Goal: Complete application form

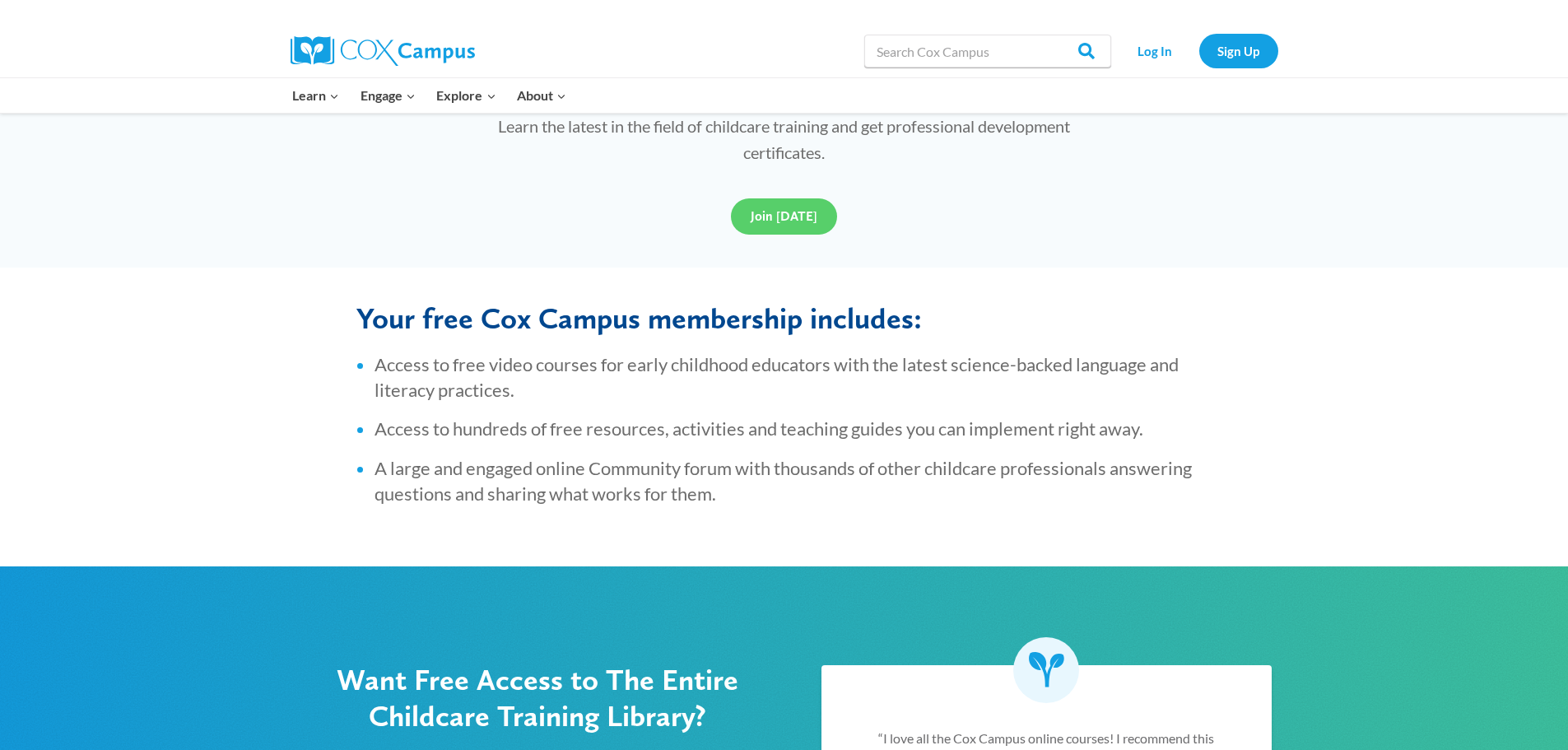
scroll to position [523, 0]
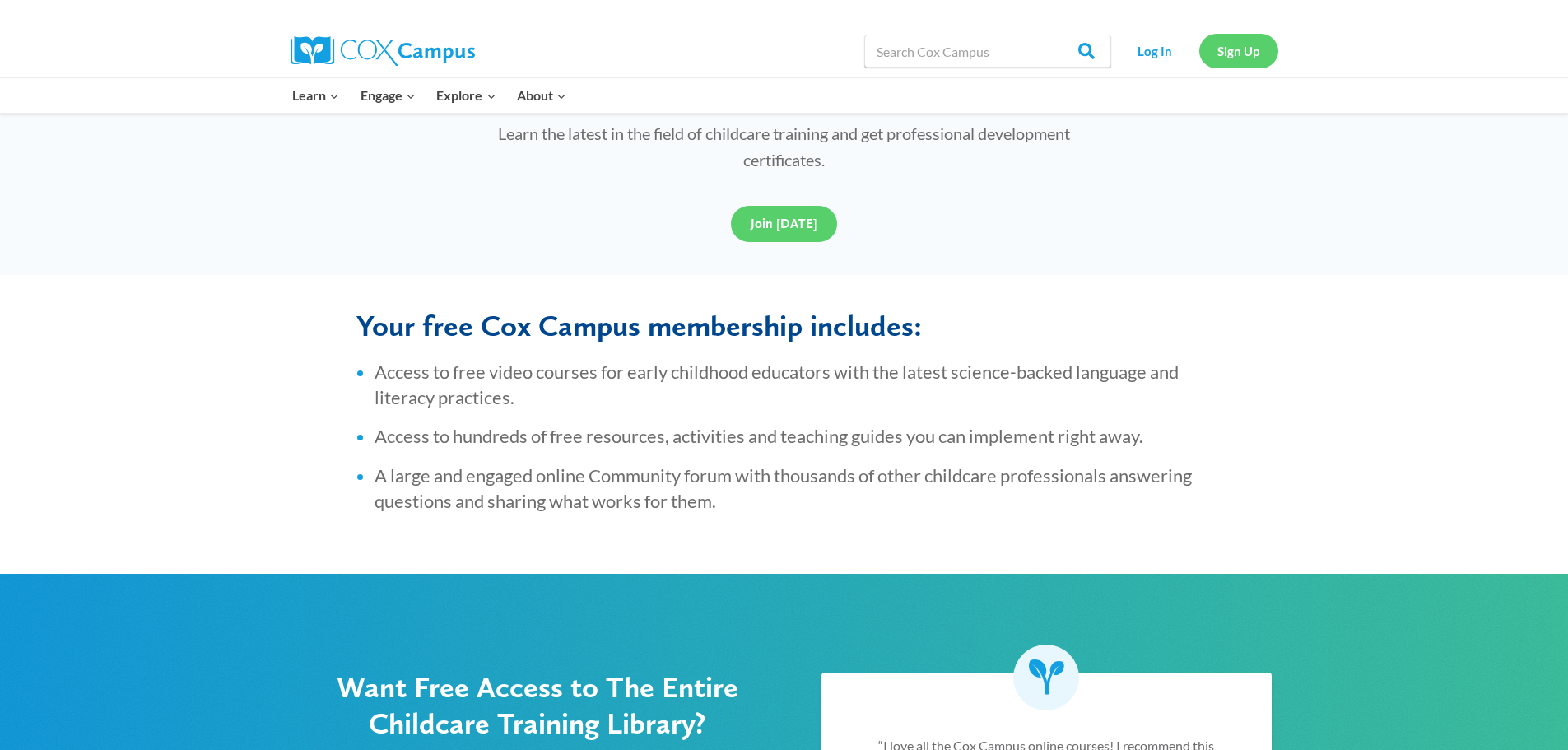
click at [1244, 55] on link "Sign Up" at bounding box center [1238, 50] width 79 height 34
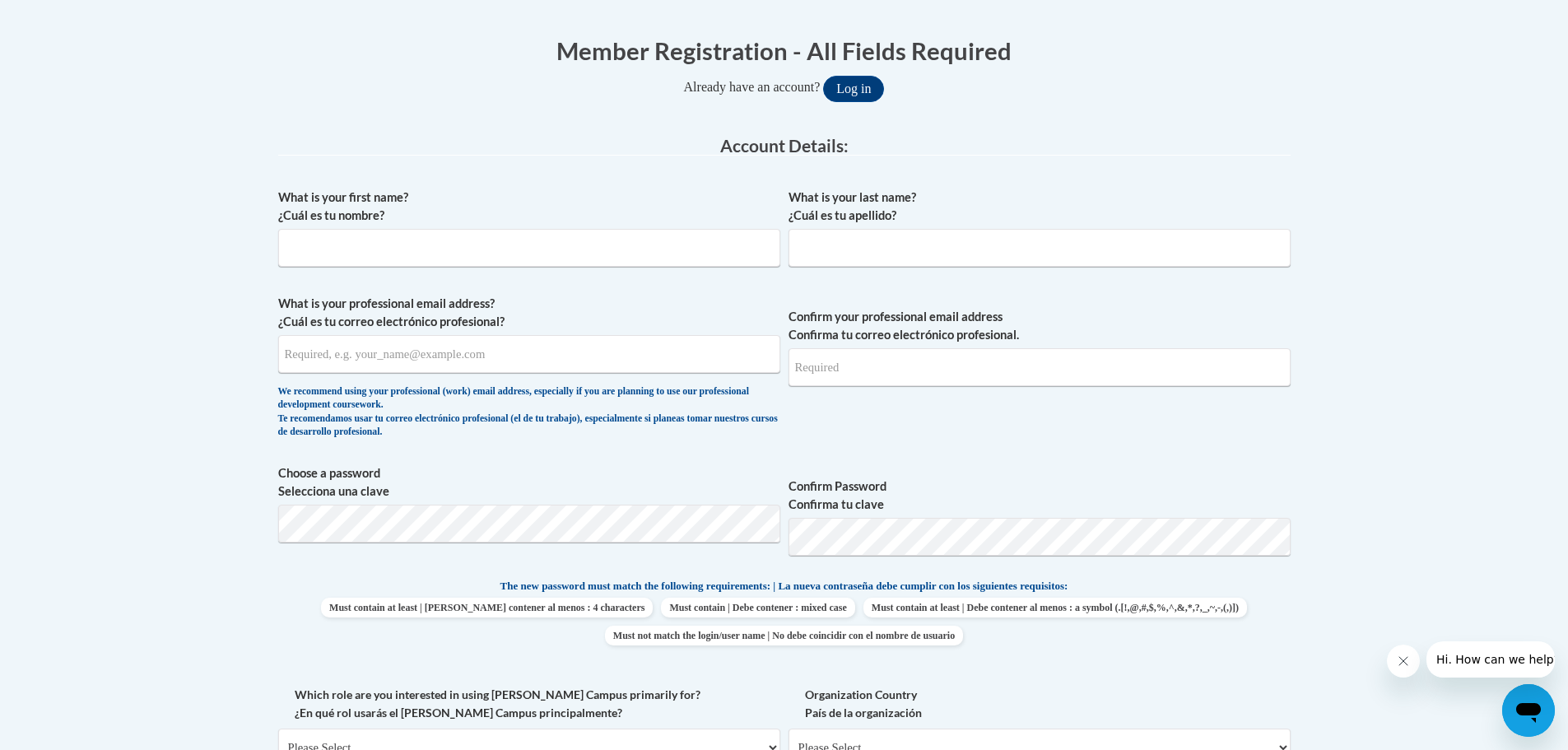
scroll to position [329, 0]
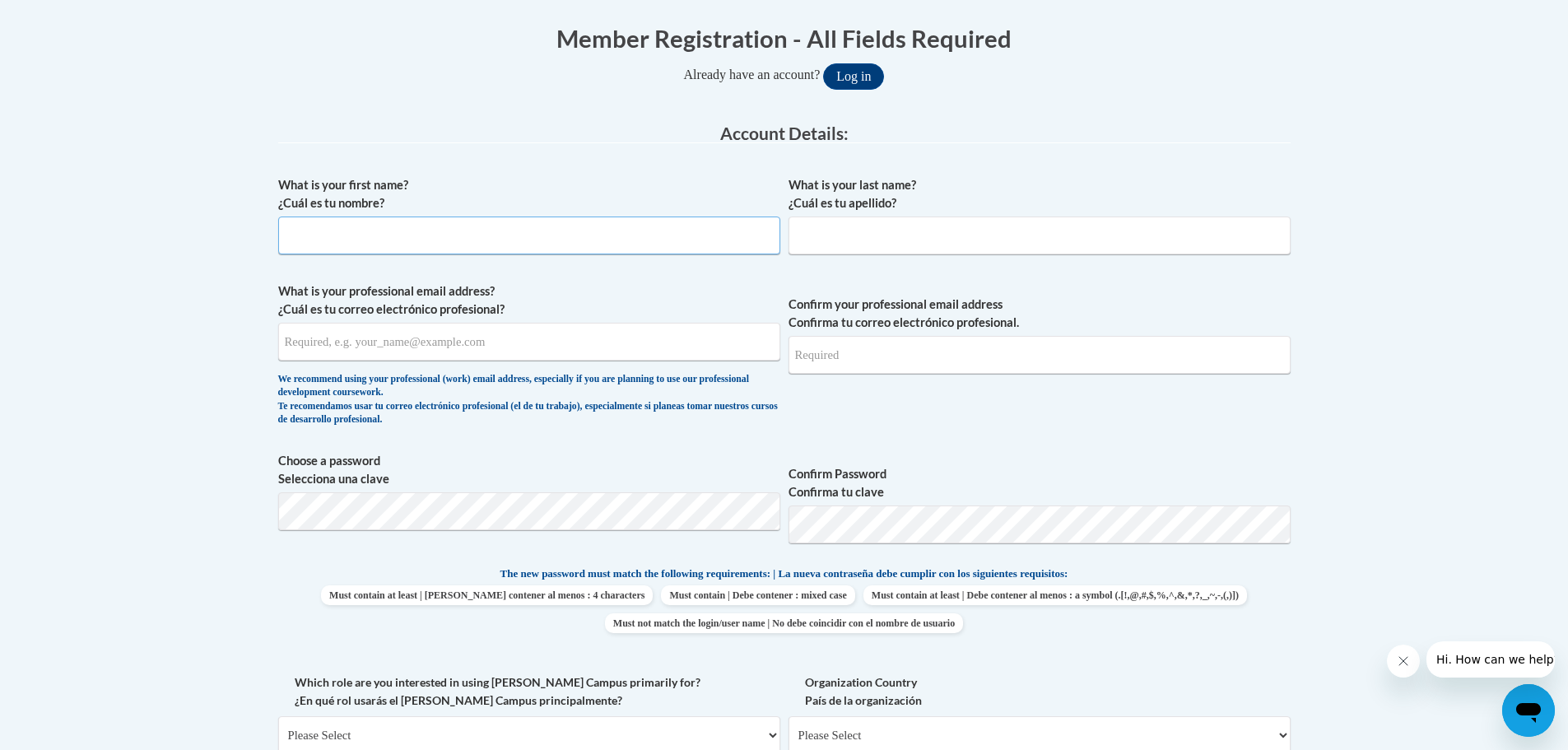
click at [515, 240] on input "What is your first name? ¿Cuál es tu nombre?" at bounding box center [529, 235] width 502 height 38
type input "Allie"
click at [842, 248] on input "What is your last name? ¿Cuál es tu apellido?" at bounding box center [1040, 235] width 502 height 38
type input "("
type input "Orr"
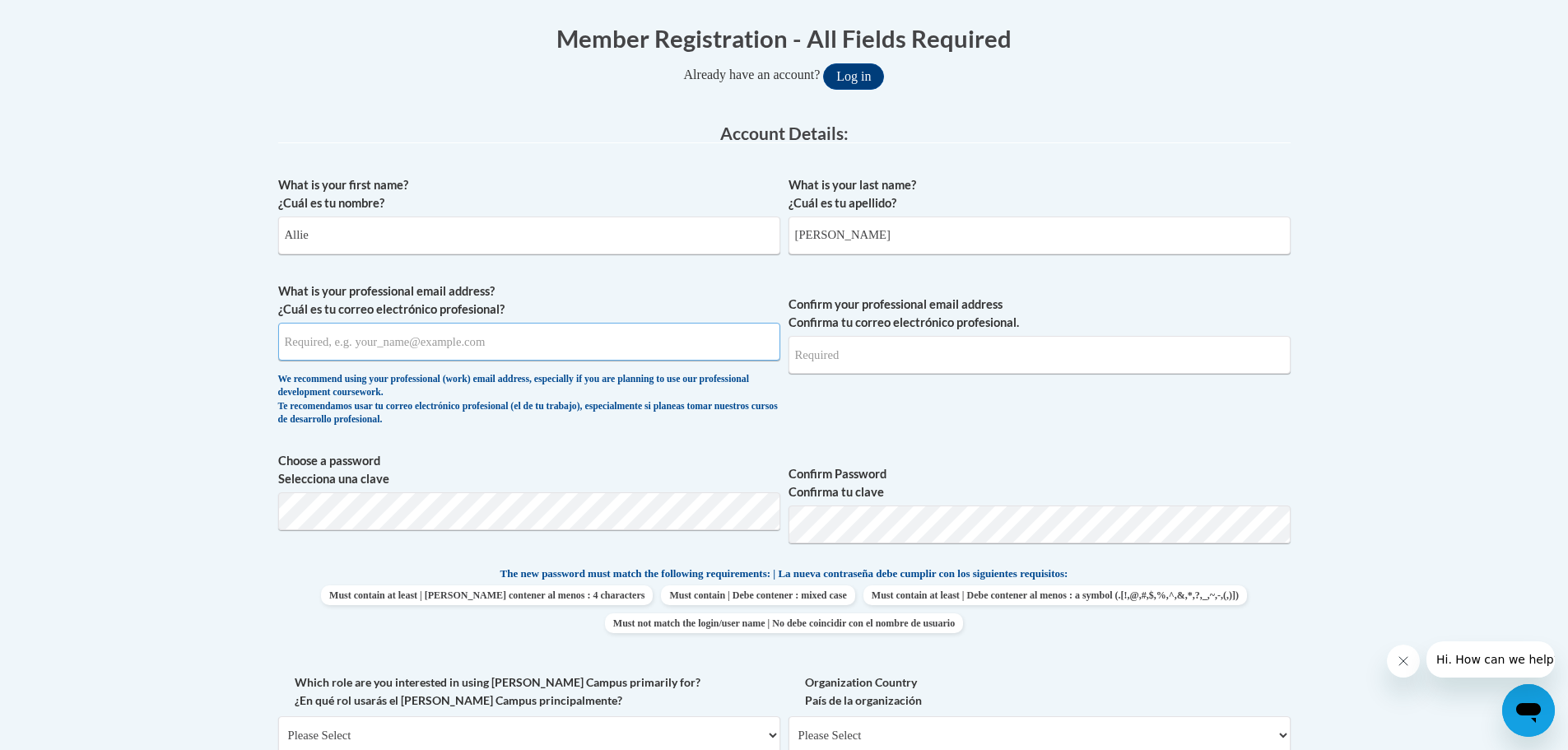
click at [521, 336] on input "What is your professional email address? ¿Cuál es tu correo electrónico profesi…" at bounding box center [529, 342] width 502 height 38
type input "allie@calvarybaptisttuscumbia.com"
click at [1356, 357] on body "This site uses cookies to help improve your learning experience. By continuing …" at bounding box center [784, 668] width 1568 height 1993
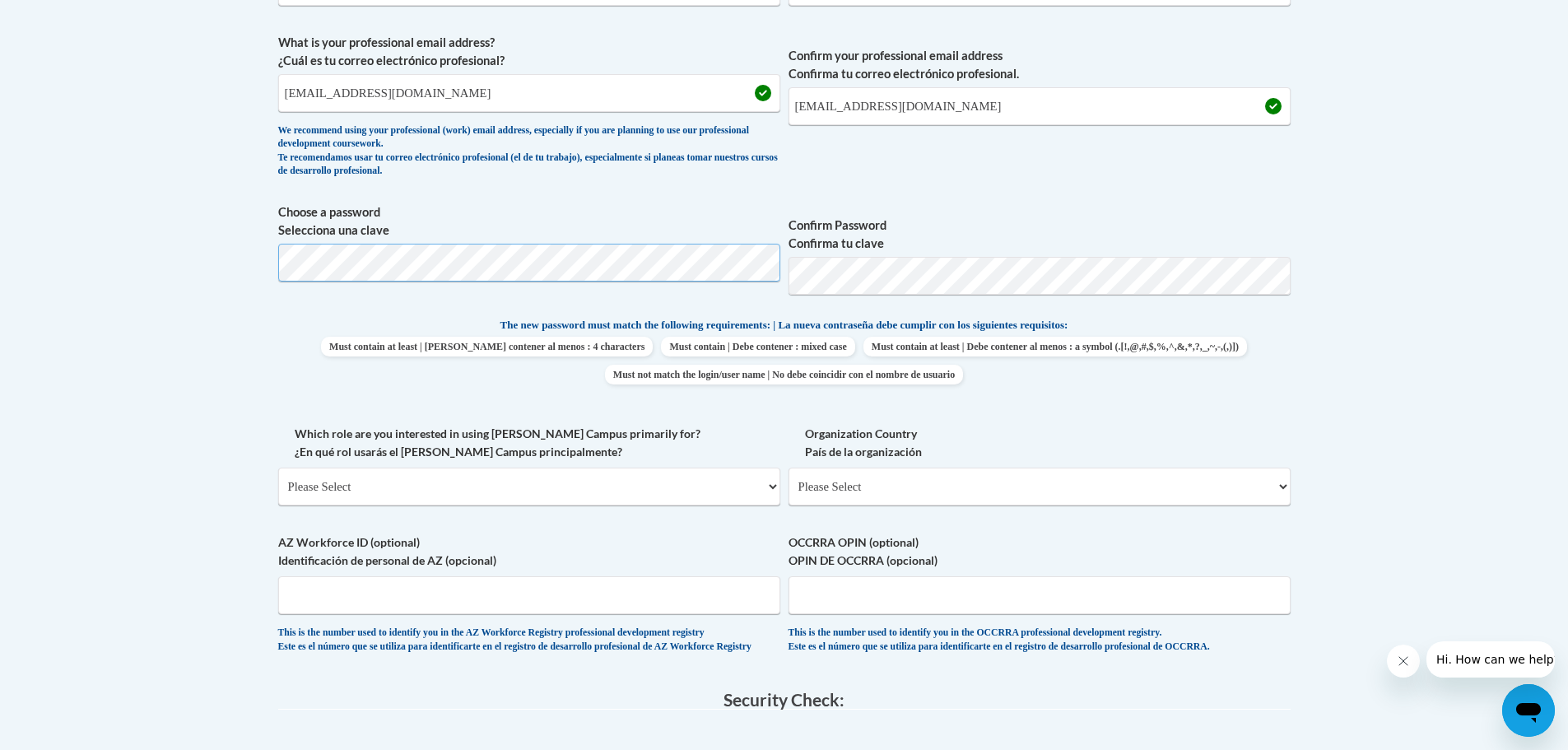
scroll to position [574, 0]
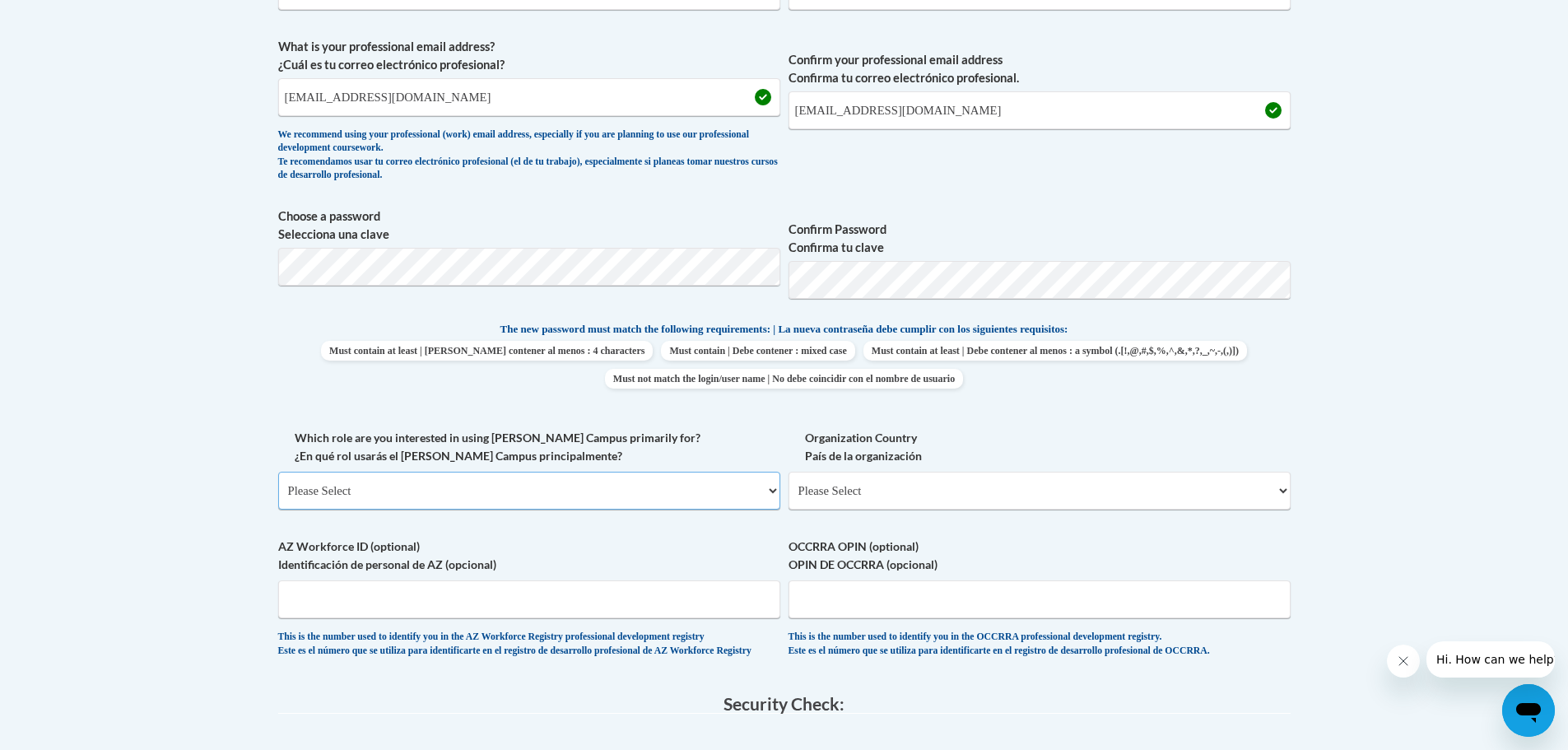
click at [475, 500] on select "Please Select College/University | Colegio/Universidad Community/Nonprofit Part…" at bounding box center [529, 491] width 502 height 38
select select "fbf2d438-af2f-41f8-98f1-81c410e29de3"
click at [279, 472] on select "Please Select College/University | Colegio/Universidad Community/Nonprofit Part…" at bounding box center [529, 491] width 502 height 38
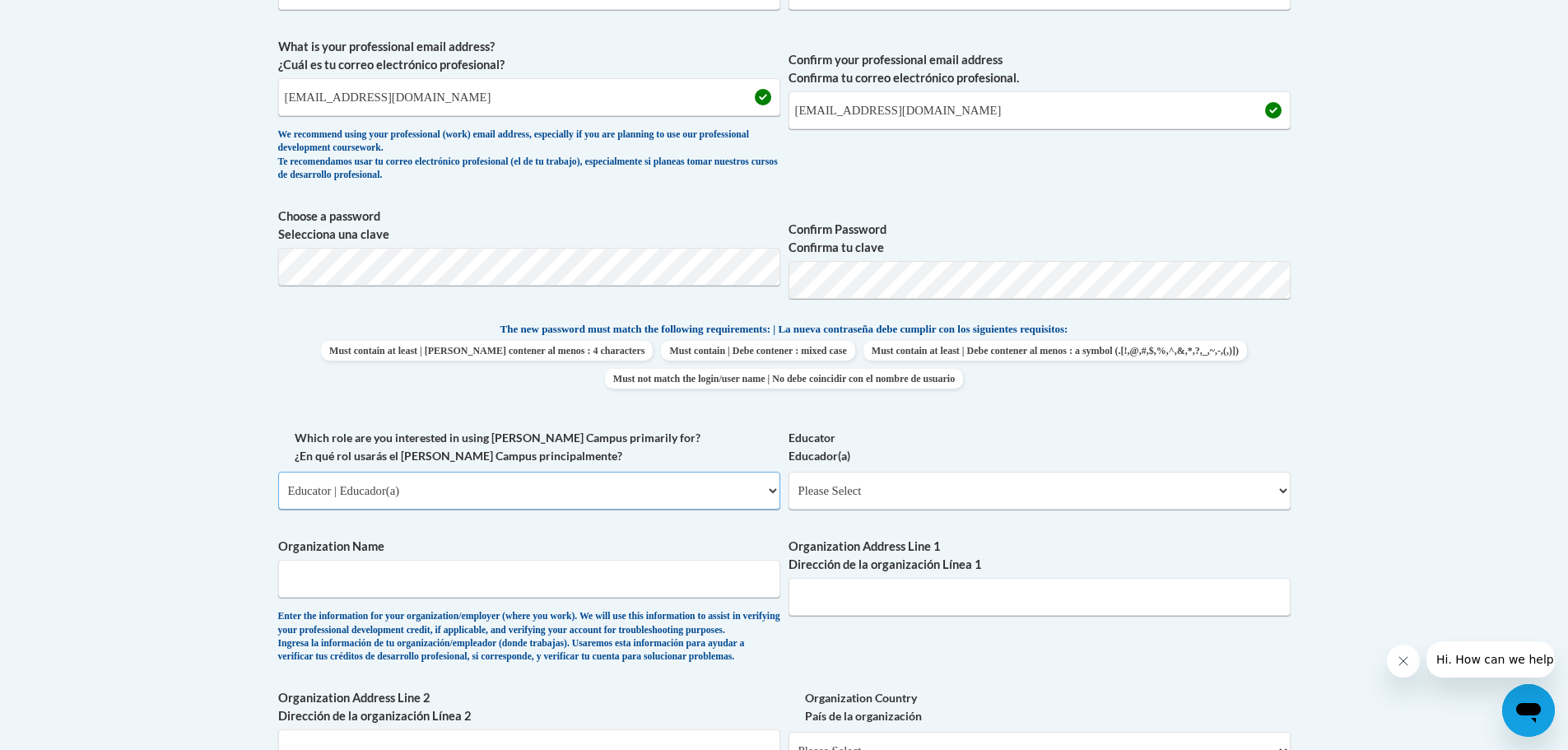
click at [692, 497] on select "Please Select College/University | Colegio/Universidad Community/Nonprofit Part…" at bounding box center [529, 491] width 502 height 38
click at [279, 472] on select "Please Select College/University | Colegio/Universidad Community/Nonprofit Part…" at bounding box center [529, 491] width 502 height 38
click at [861, 490] on select "Please Select Early Learning/Daycare Teacher/Family Home Care Provider | Maestr…" at bounding box center [1040, 491] width 502 height 38
select select "6732b29e-f5f4-40e4-a595-7dafd2b8fb29"
click at [789, 472] on select "Please Select Early Learning/Daycare Teacher/Family Home Care Provider | Maestr…" at bounding box center [1040, 491] width 502 height 38
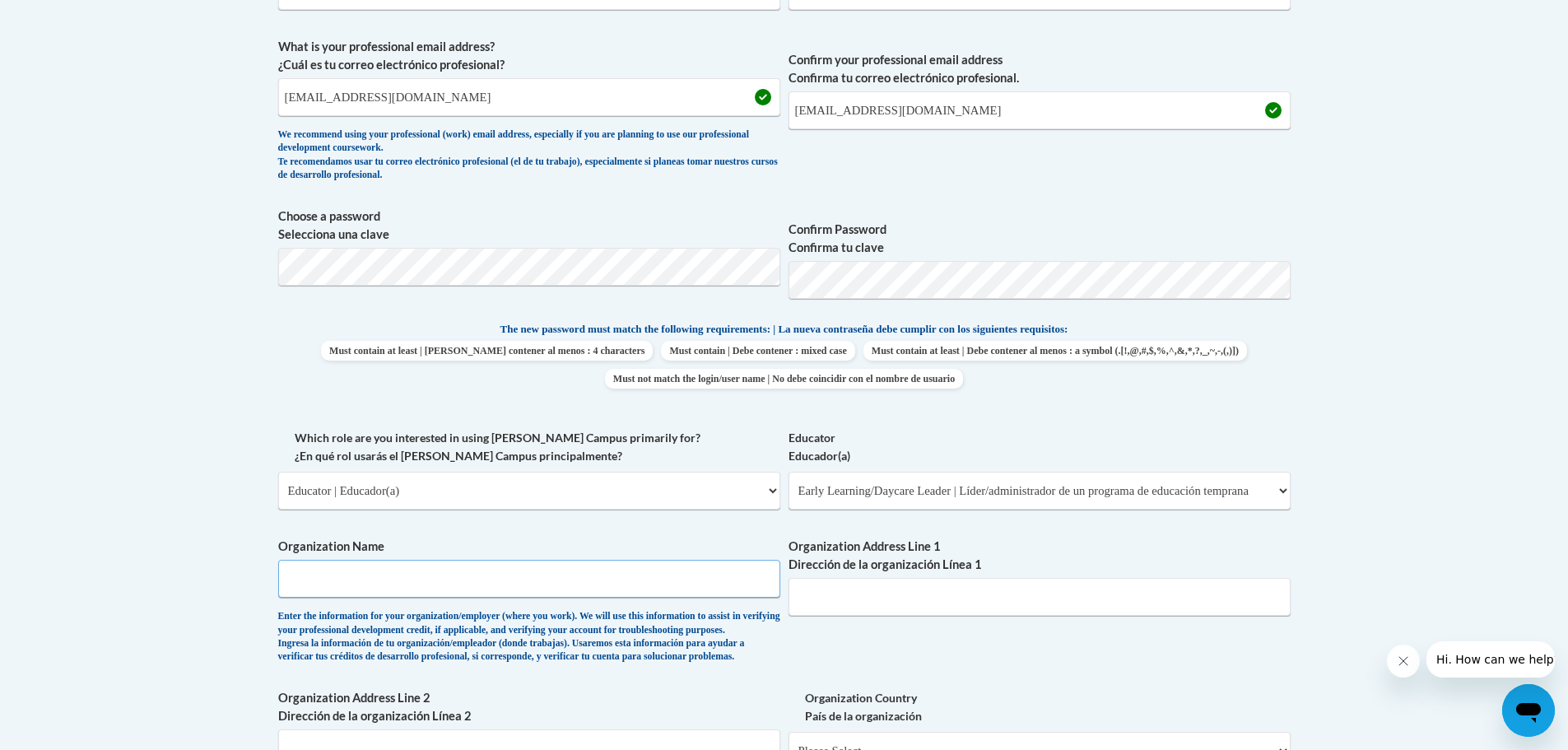
click at [672, 593] on input "Organization Name" at bounding box center [529, 579] width 502 height 38
type input "Calvary Learning Center"
click at [874, 605] on input "Organization Address Line 1 Dirección de la organización Línea 1" at bounding box center [1040, 597] width 502 height 38
type input "1305 W 12th St"
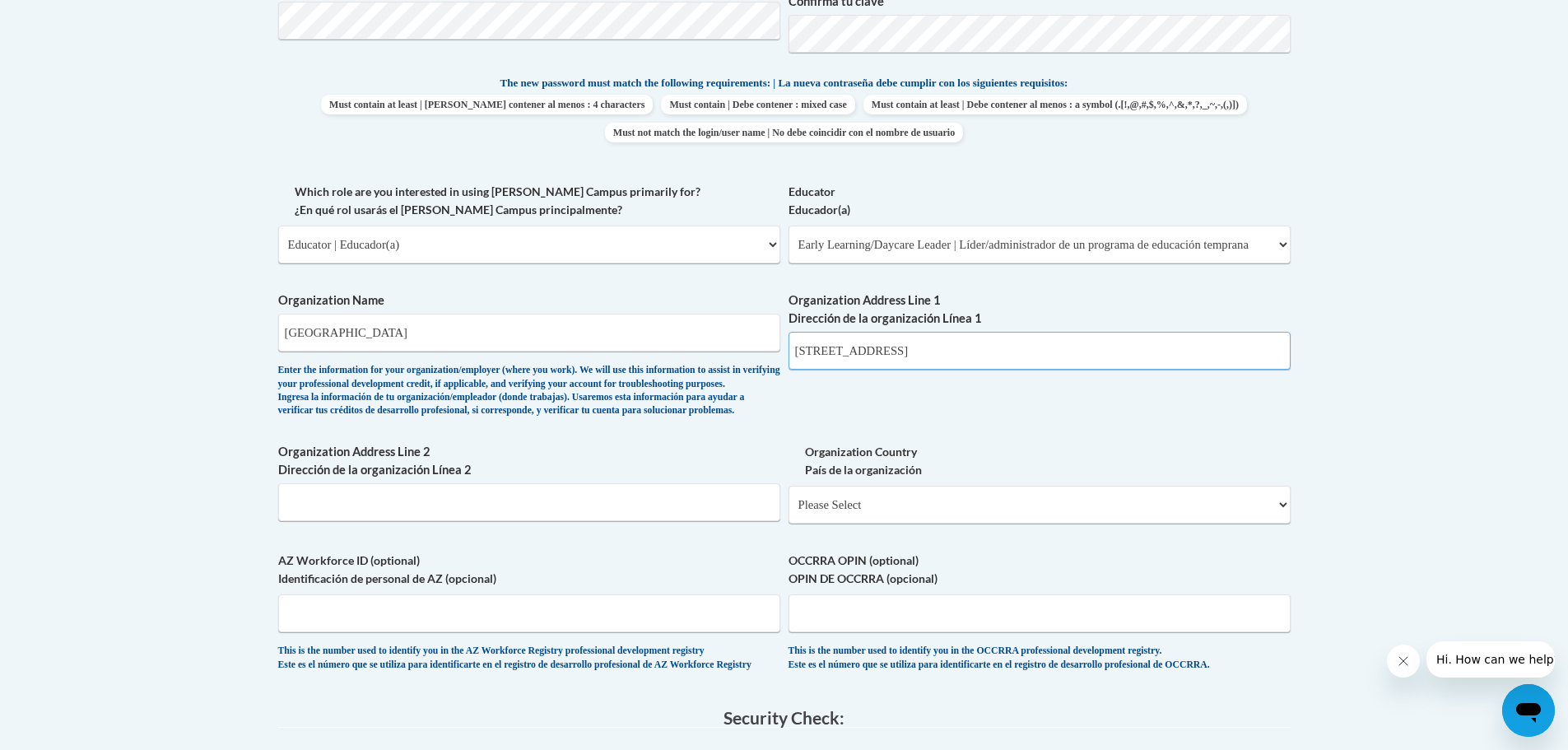
scroll to position [821, 0]
click at [538, 520] on input "Organization Address Line 2 Dirección de la organización Línea 2" at bounding box center [529, 502] width 502 height 38
click at [811, 523] on select "Please Select United States | Estados Unidos Outside of the United States | Fue…" at bounding box center [1040, 504] width 502 height 38
select select "ad49bcad-a171-4b2e-b99c-48b446064914"
click at [789, 511] on select "Please Select United States | Estados Unidos Outside of the United States | Fue…" at bounding box center [1040, 504] width 502 height 38
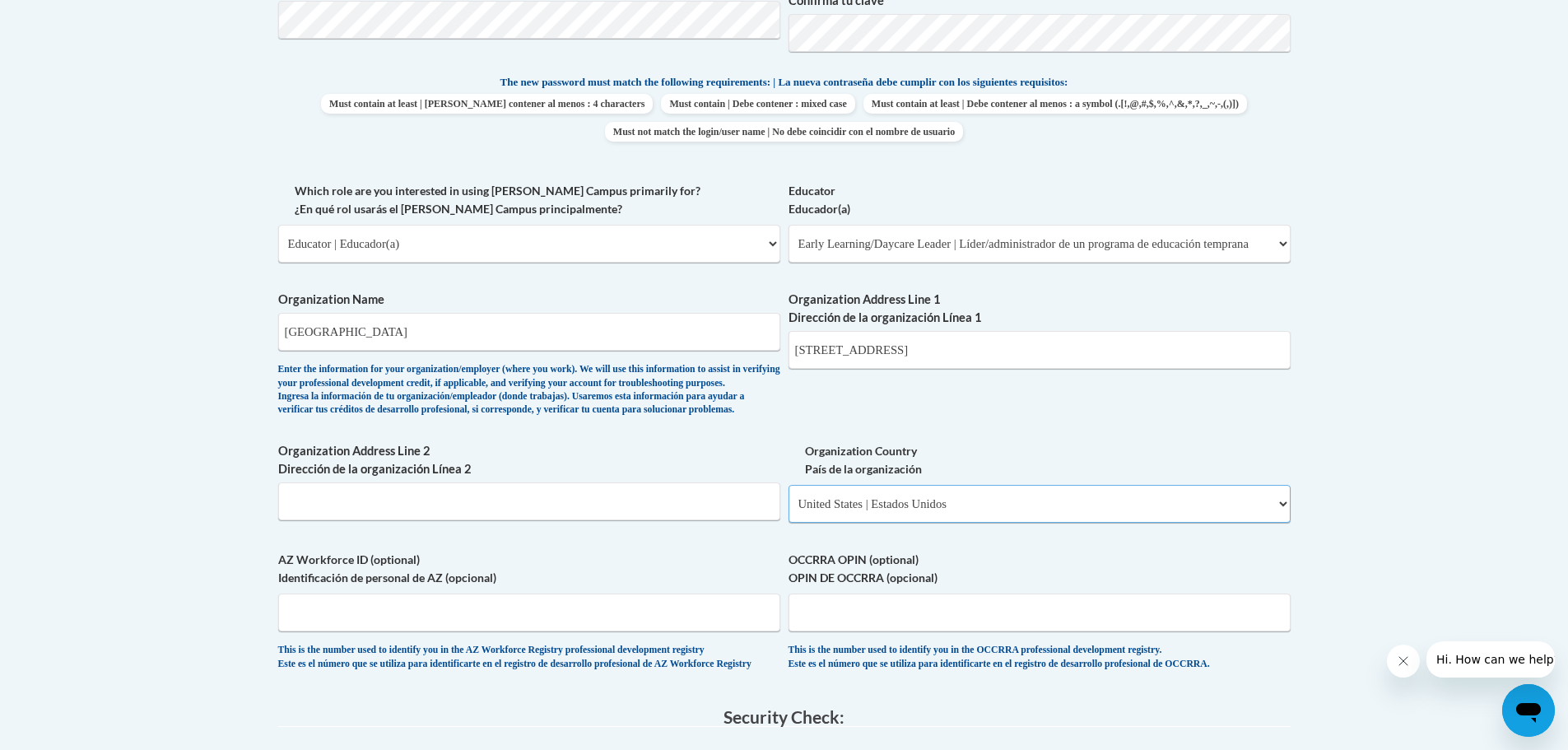
select select
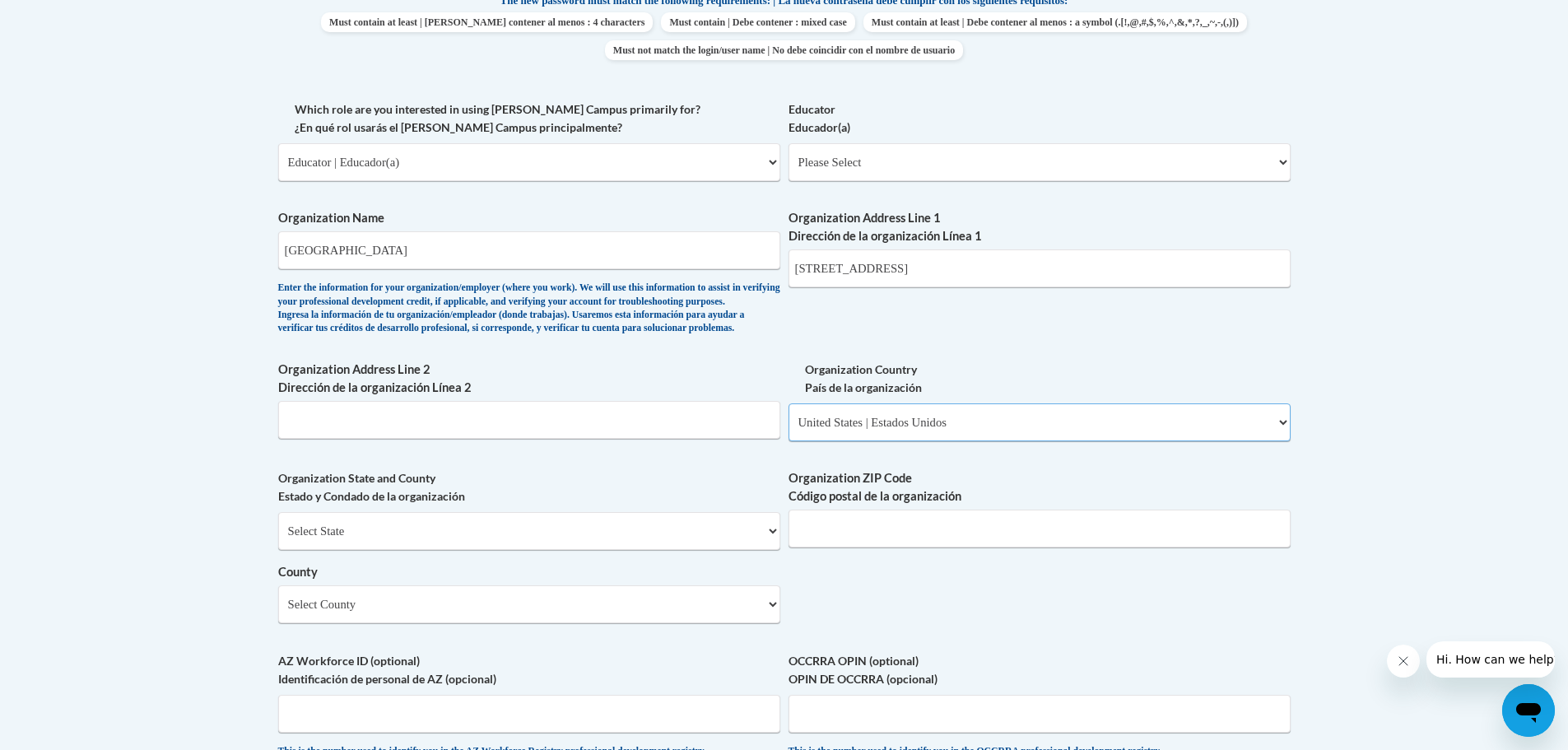
scroll to position [904, 0]
click at [846, 547] on input "Organization ZIP Code Código postal de la organización" at bounding box center [1040, 528] width 502 height 38
type input "35660"
click at [600, 622] on select "Select County Autauga Baldwin Barbour Bibb Blount Bullock Butler Calhoun Chambe…" at bounding box center [529, 603] width 502 height 38
select select "Colbert"
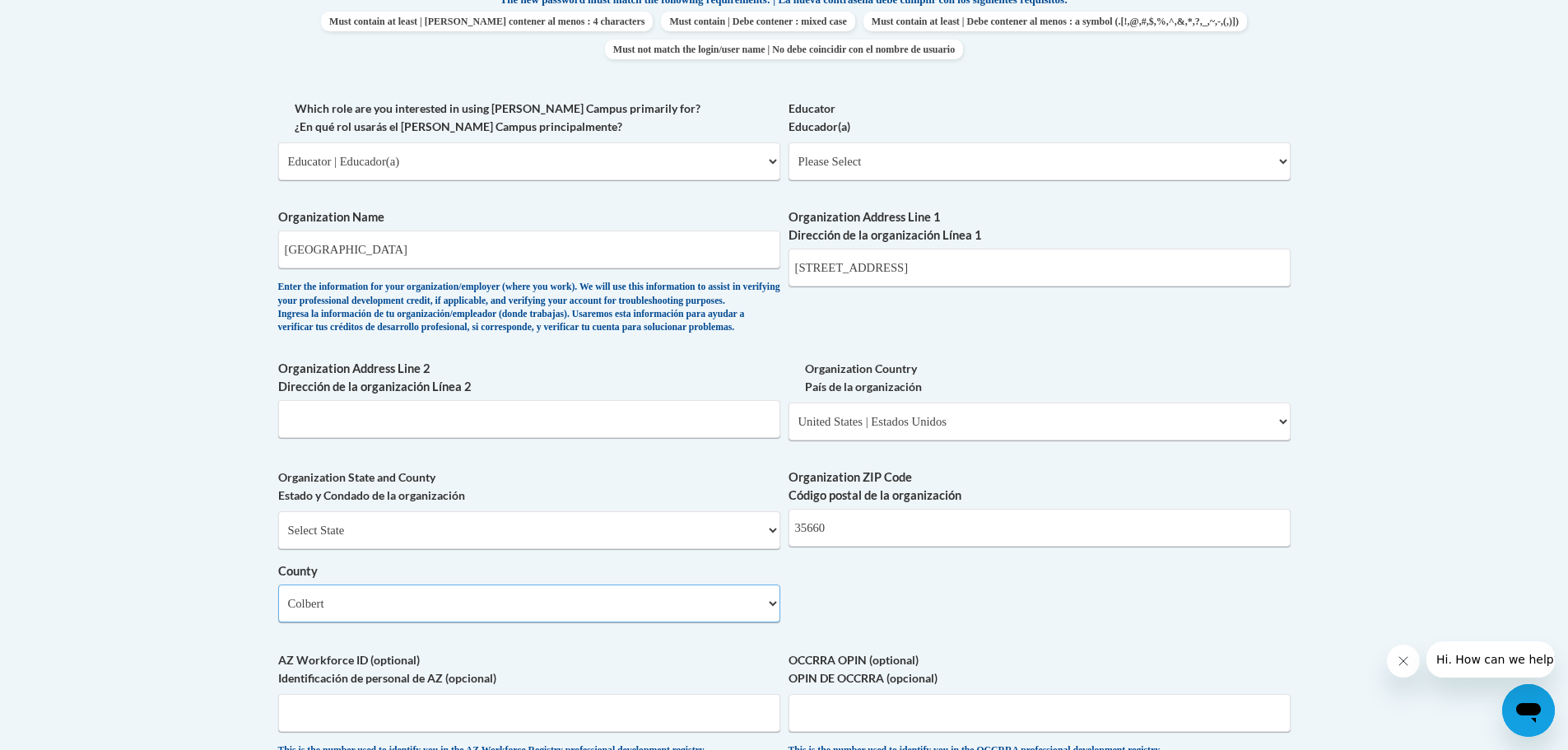
click at [279, 612] on select "Select County Autauga Baldwin Barbour Bibb Blount Bullock Butler Calhoun Chambe…" at bounding box center [529, 603] width 502 height 38
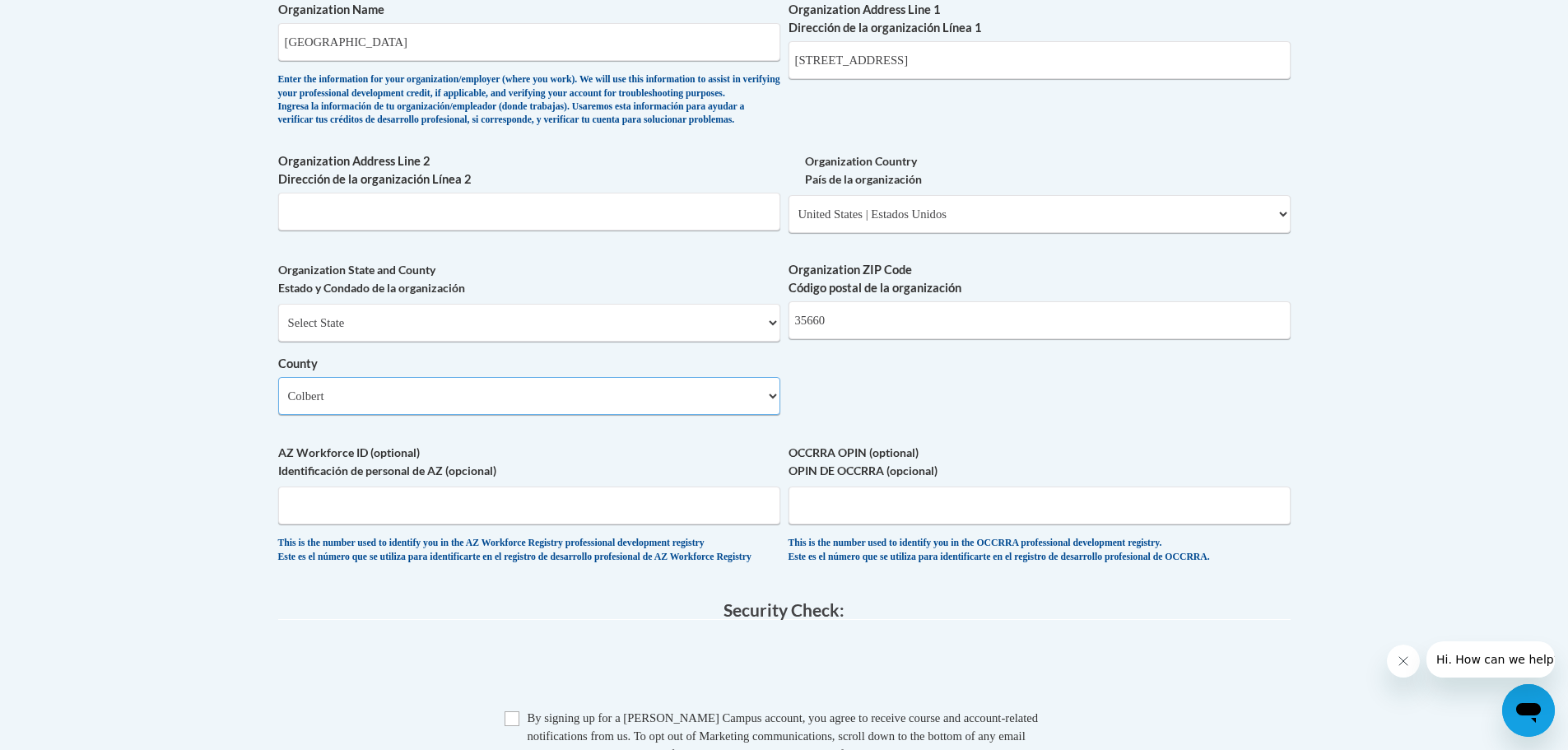
scroll to position [1150, 0]
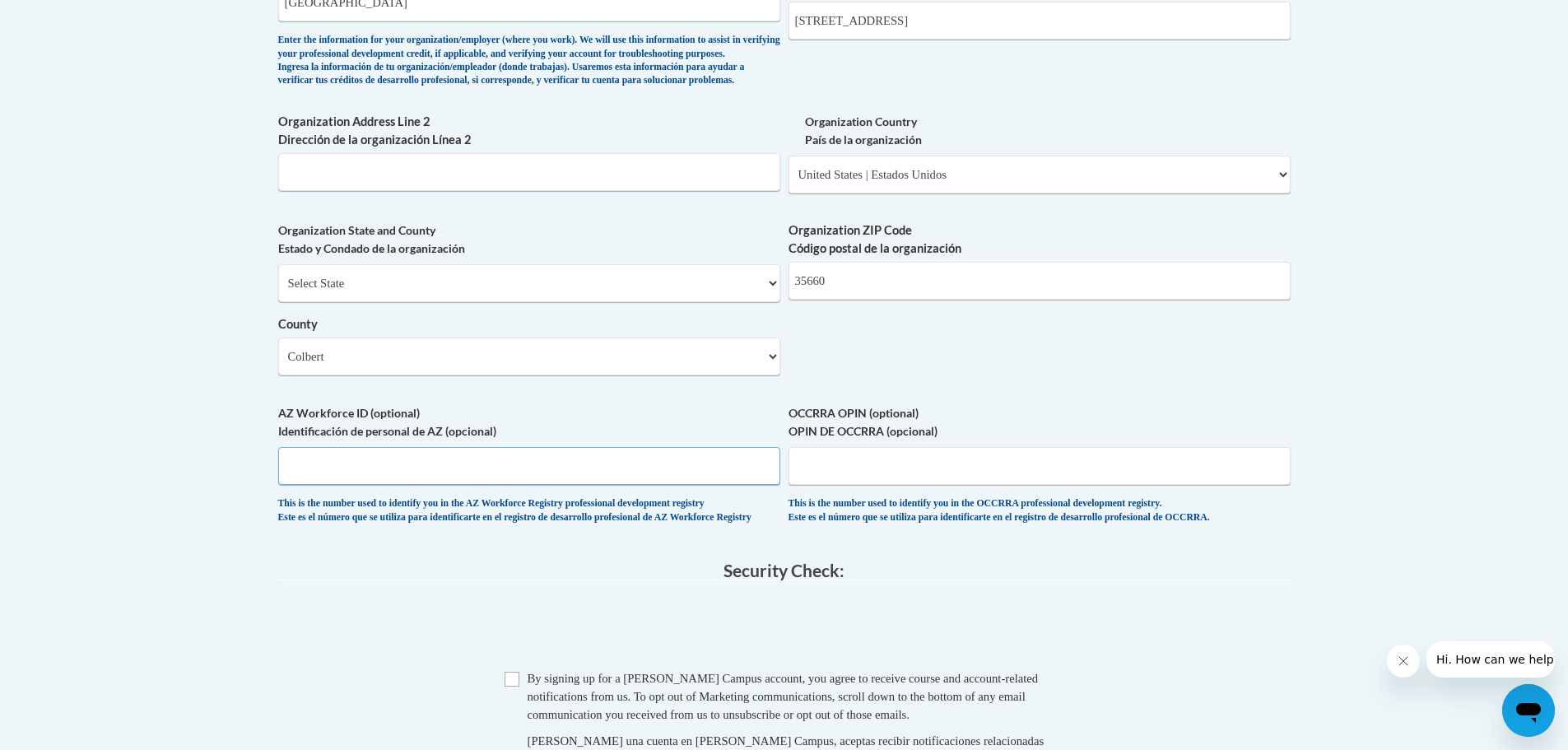
click at [594, 485] on input "AZ Workforce ID (optional) Identificación de personal de AZ (opcional)" at bounding box center [529, 466] width 502 height 38
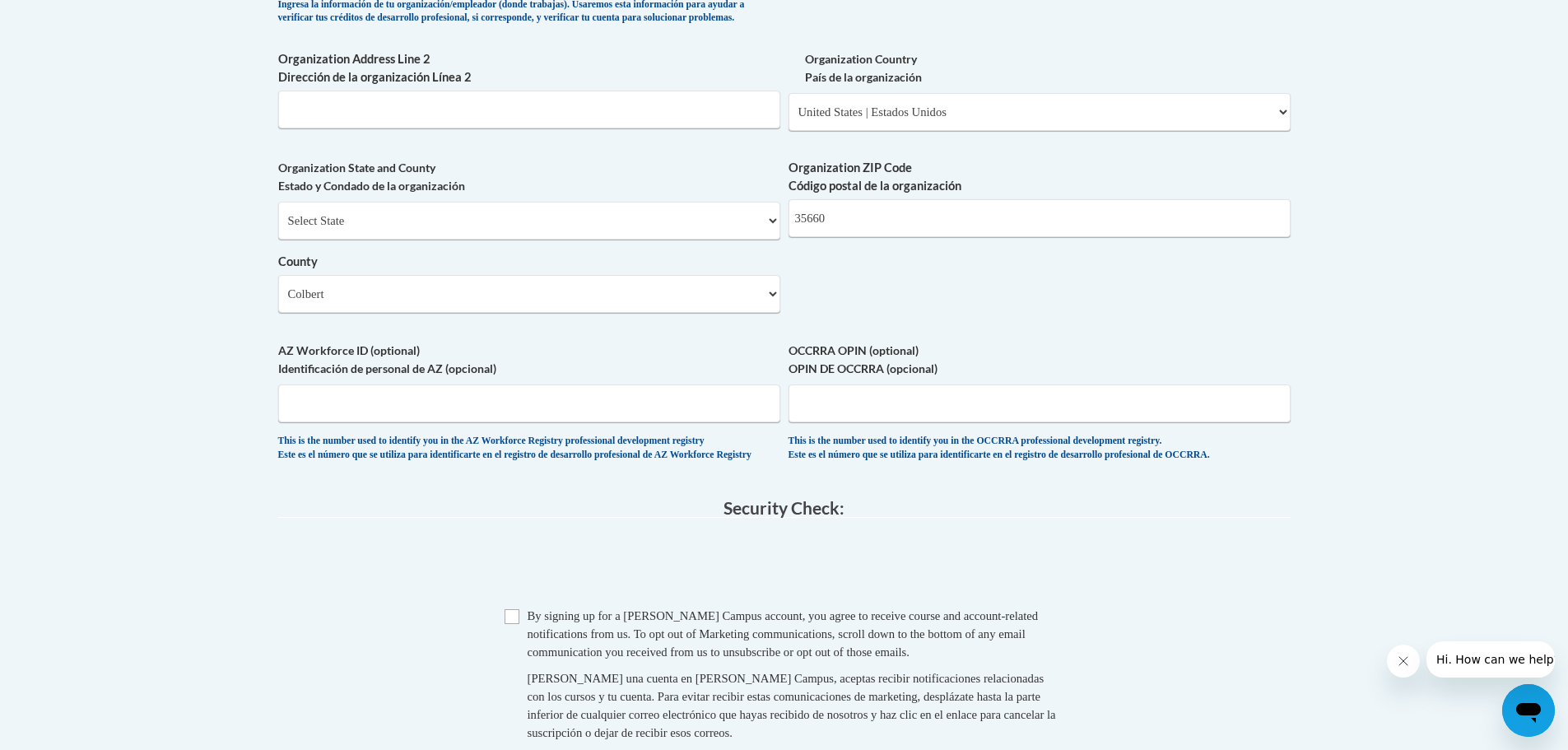
scroll to position [1315, 0]
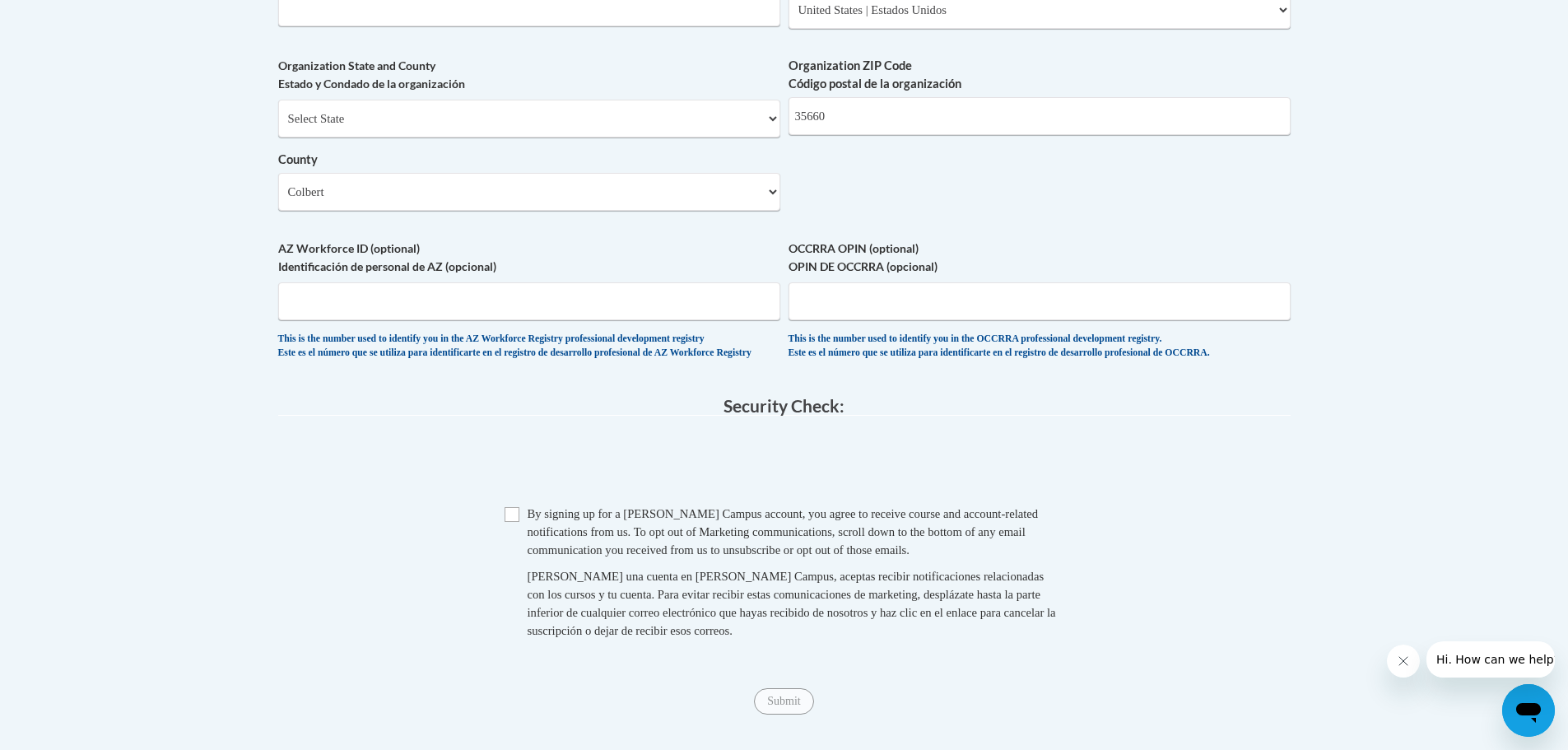
click at [520, 550] on span "Checkbox By signing up for a Cox Campus account, you agree to receive course an…" at bounding box center [784, 580] width 560 height 152
click at [518, 522] on input "Checkbox" at bounding box center [511, 514] width 15 height 15
checkbox input "true"
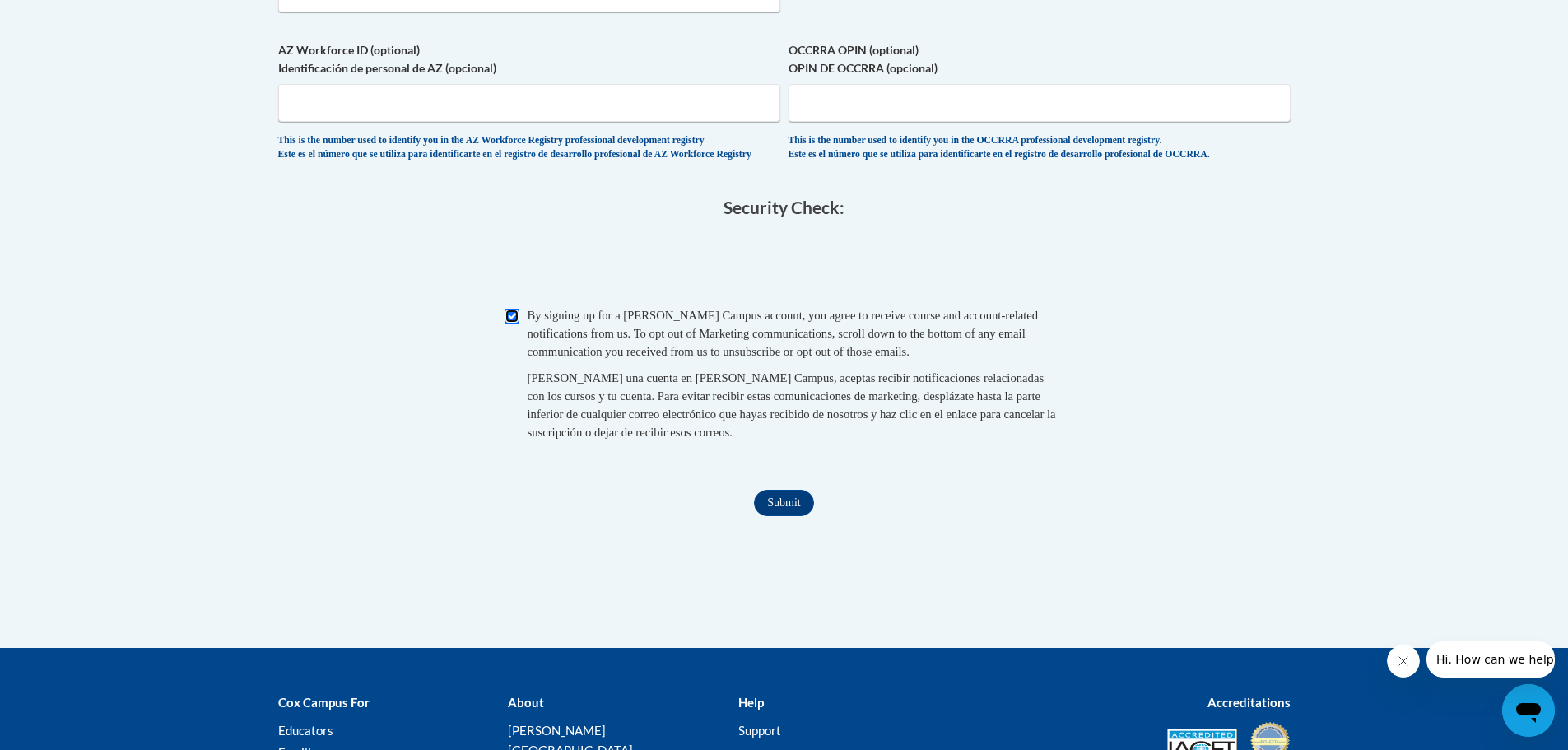
scroll to position [1562, 0]
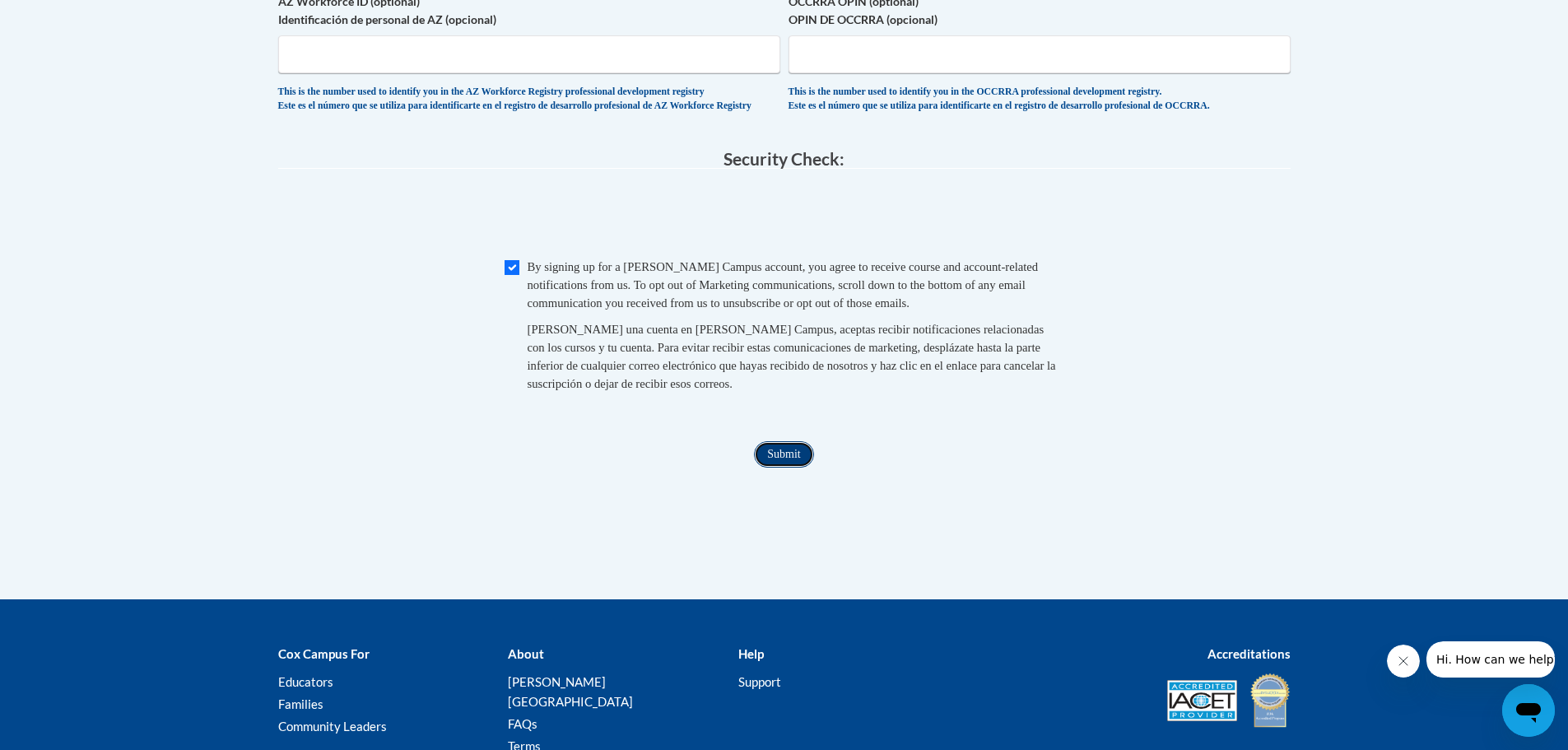
click at [785, 468] on input "Submit" at bounding box center [784, 454] width 59 height 26
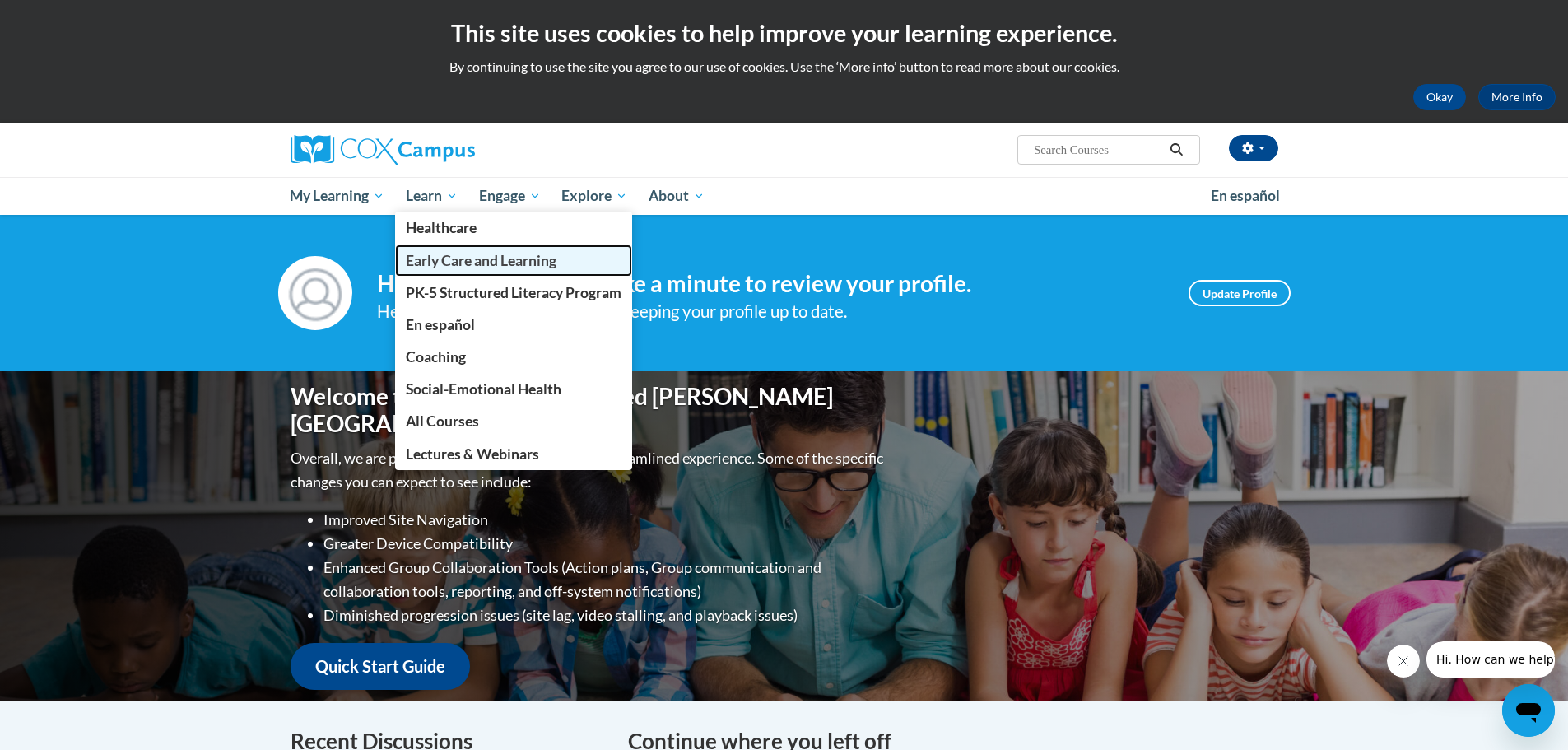
click at [459, 256] on span "Early Care and Learning" at bounding box center [482, 260] width 151 height 17
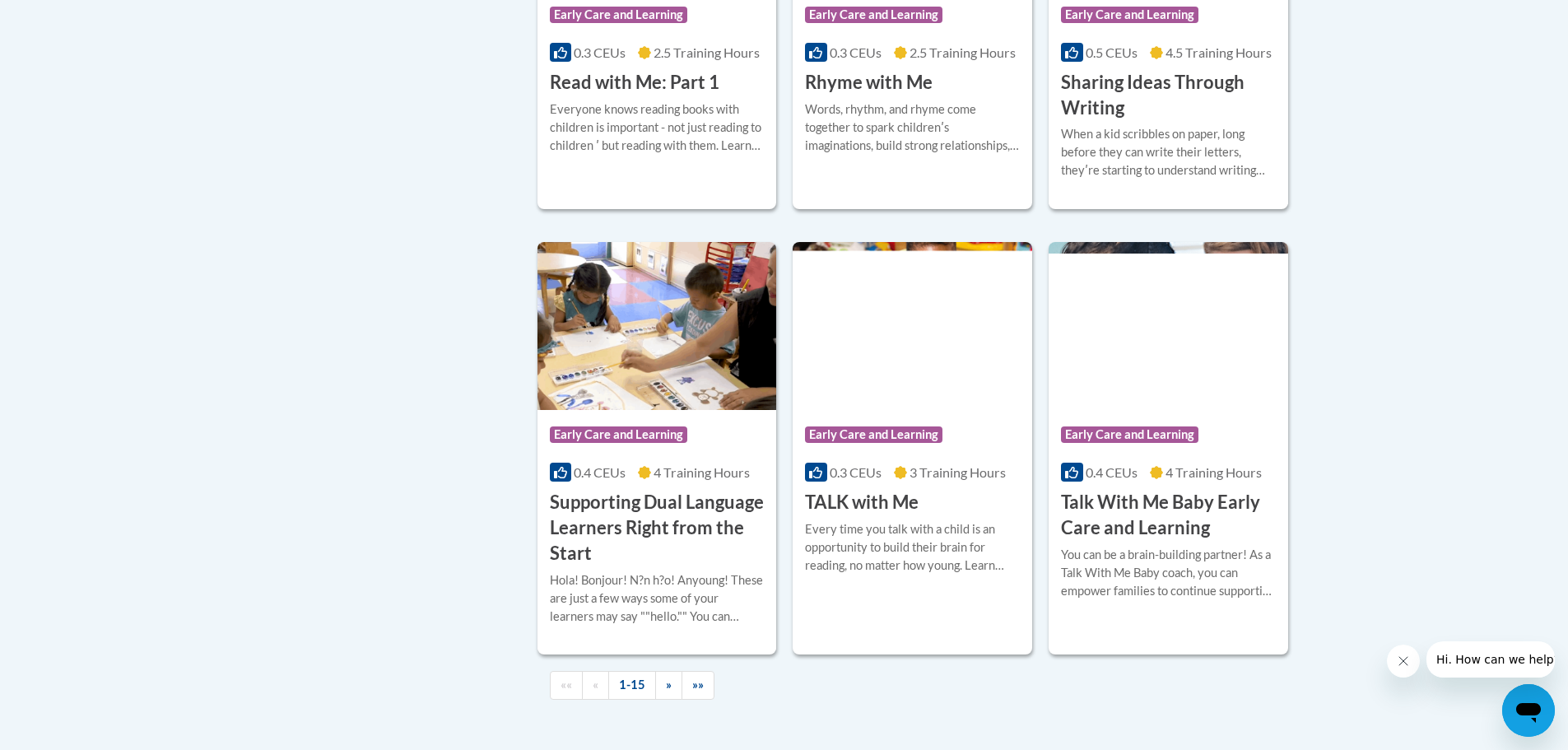
scroll to position [2223, 0]
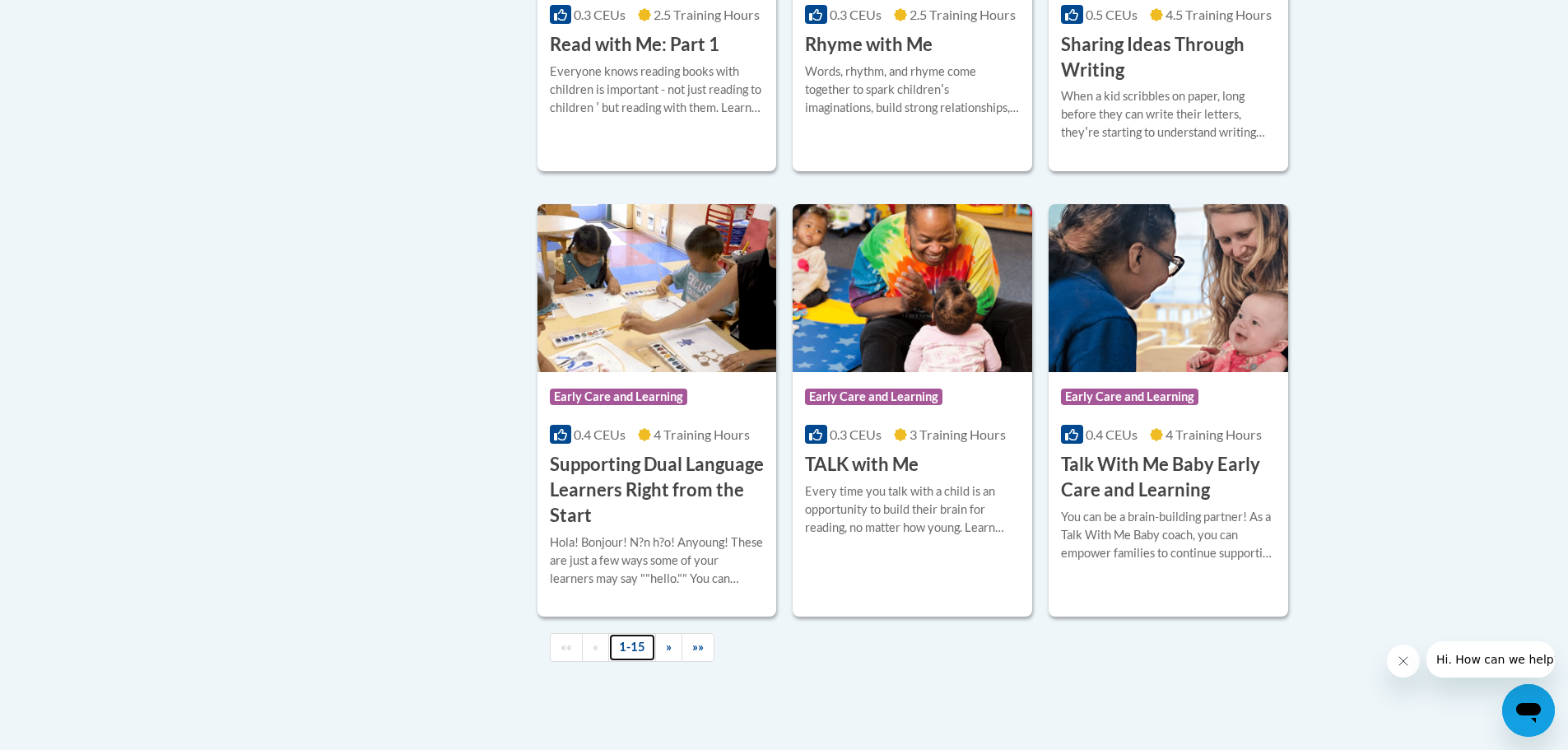
click at [644, 662] on link "1-15" at bounding box center [632, 647] width 48 height 29
click at [678, 662] on link "»" at bounding box center [668, 647] width 27 height 29
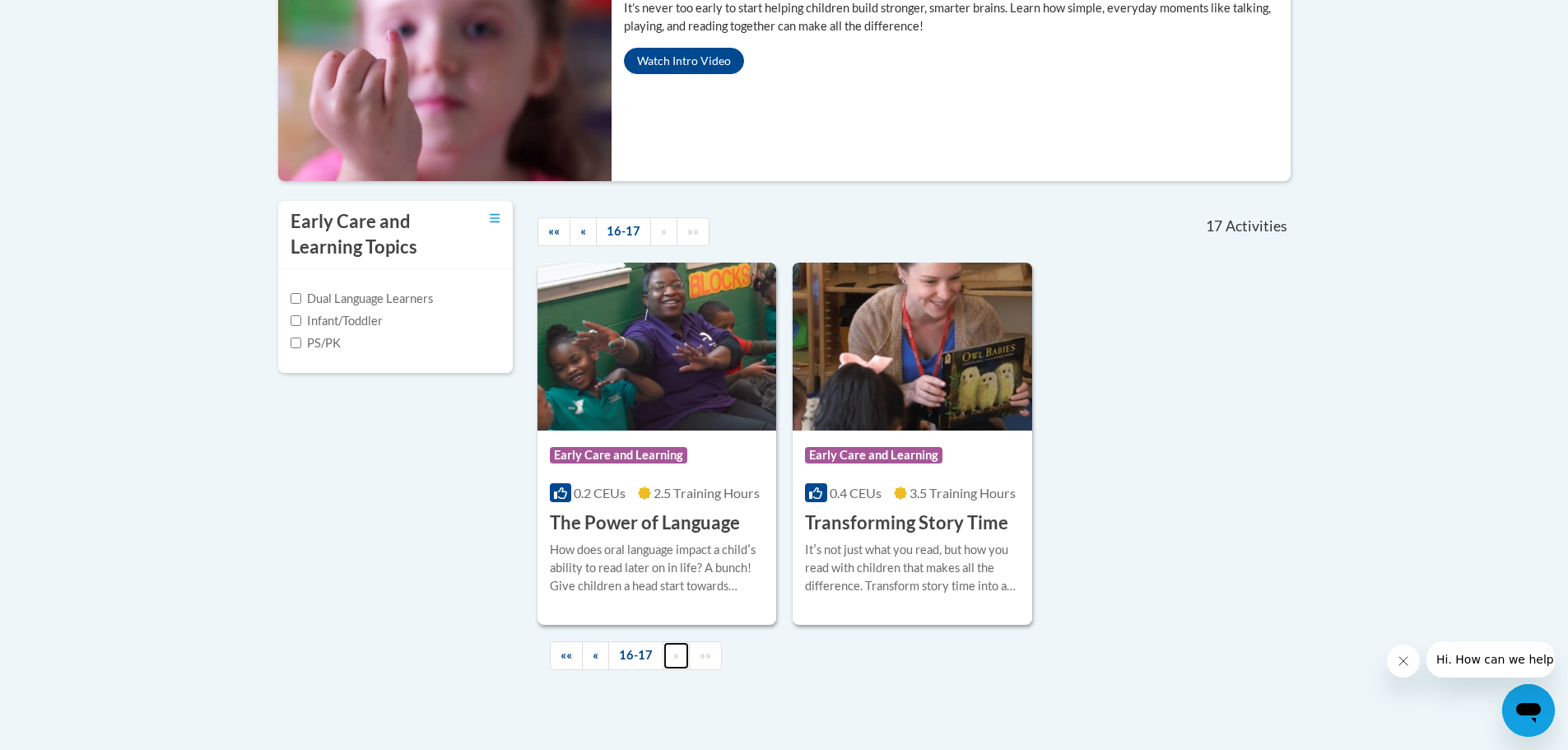
scroll to position [359, 0]
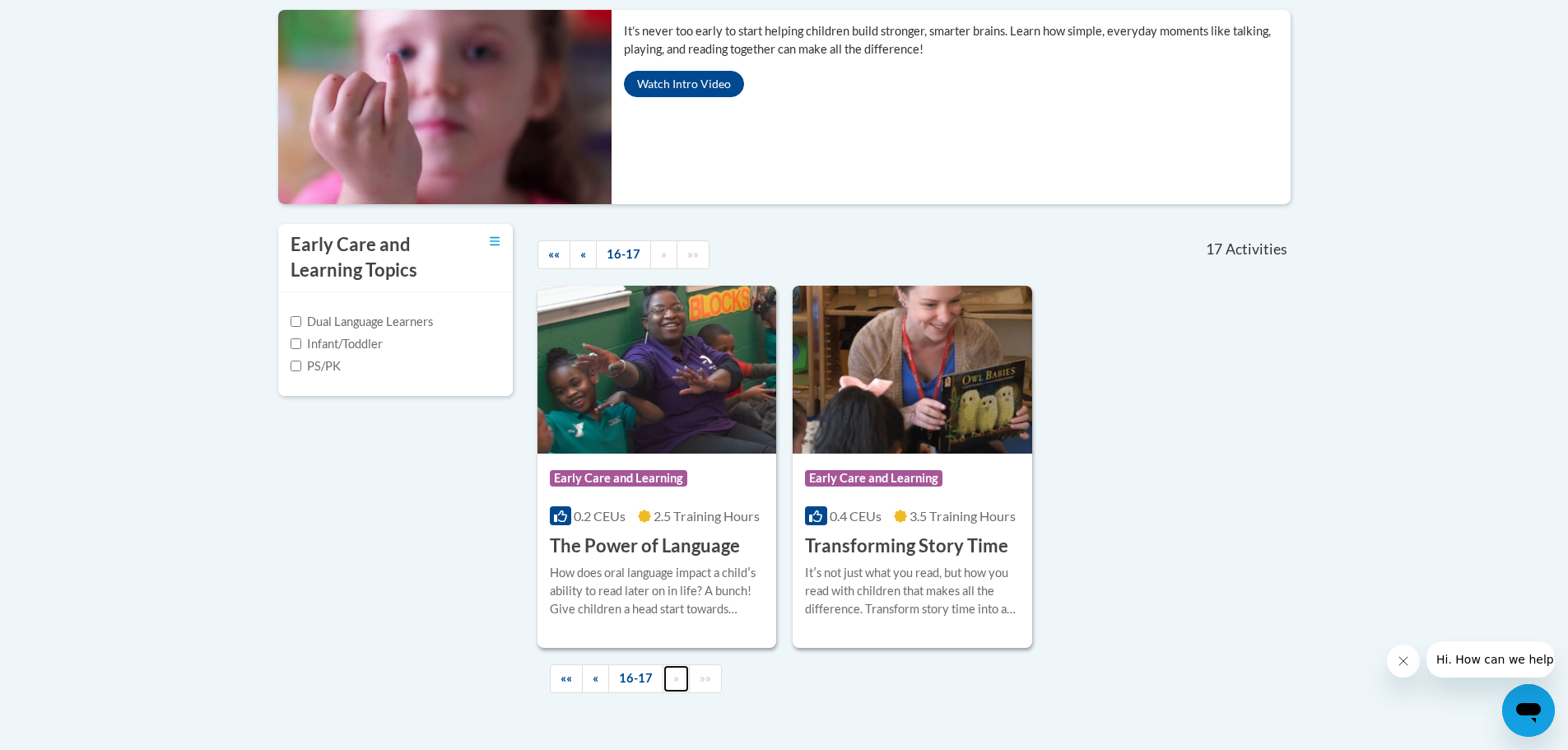
click at [671, 678] on link "»" at bounding box center [676, 678] width 27 height 29
click at [600, 683] on link "«" at bounding box center [595, 678] width 27 height 29
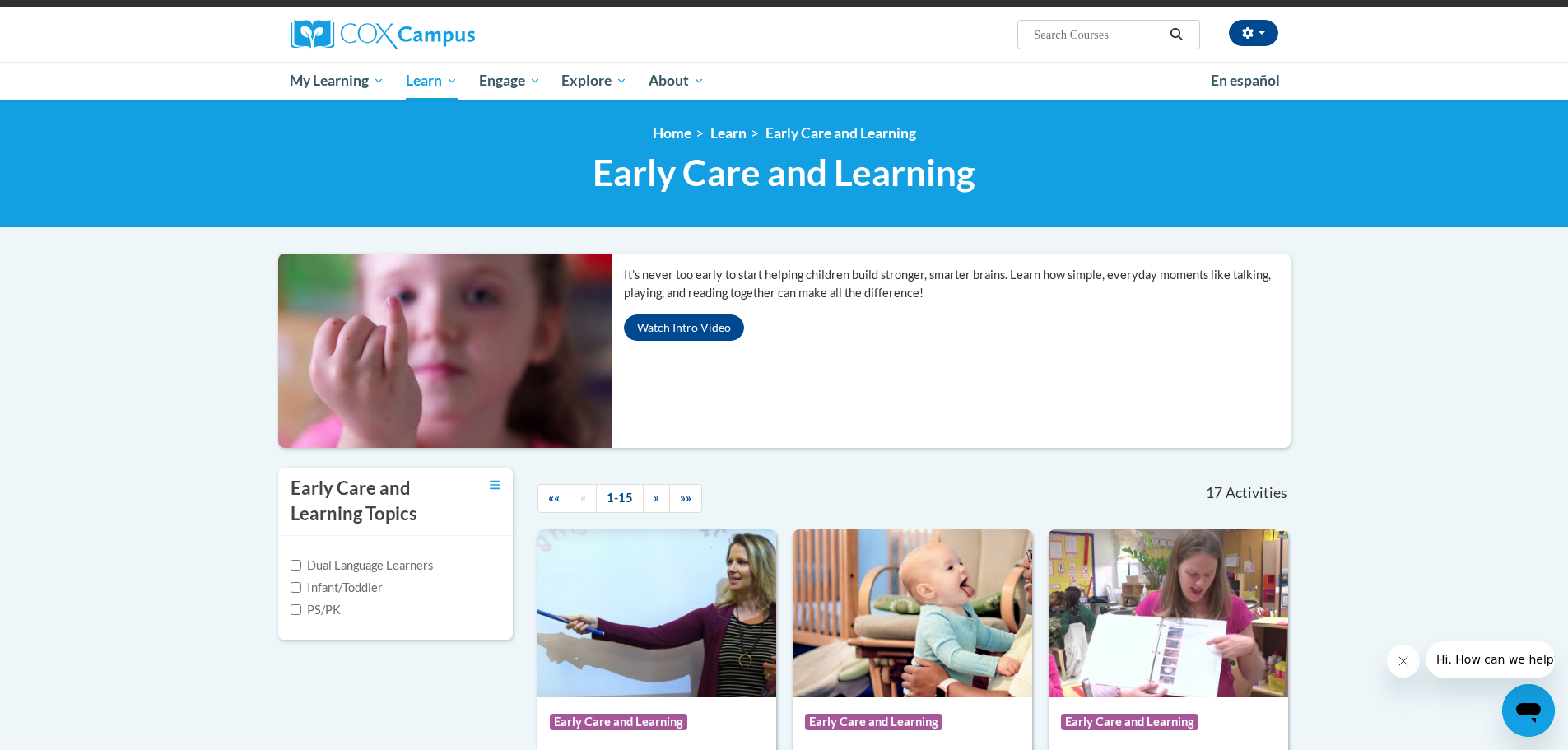
scroll to position [0, 0]
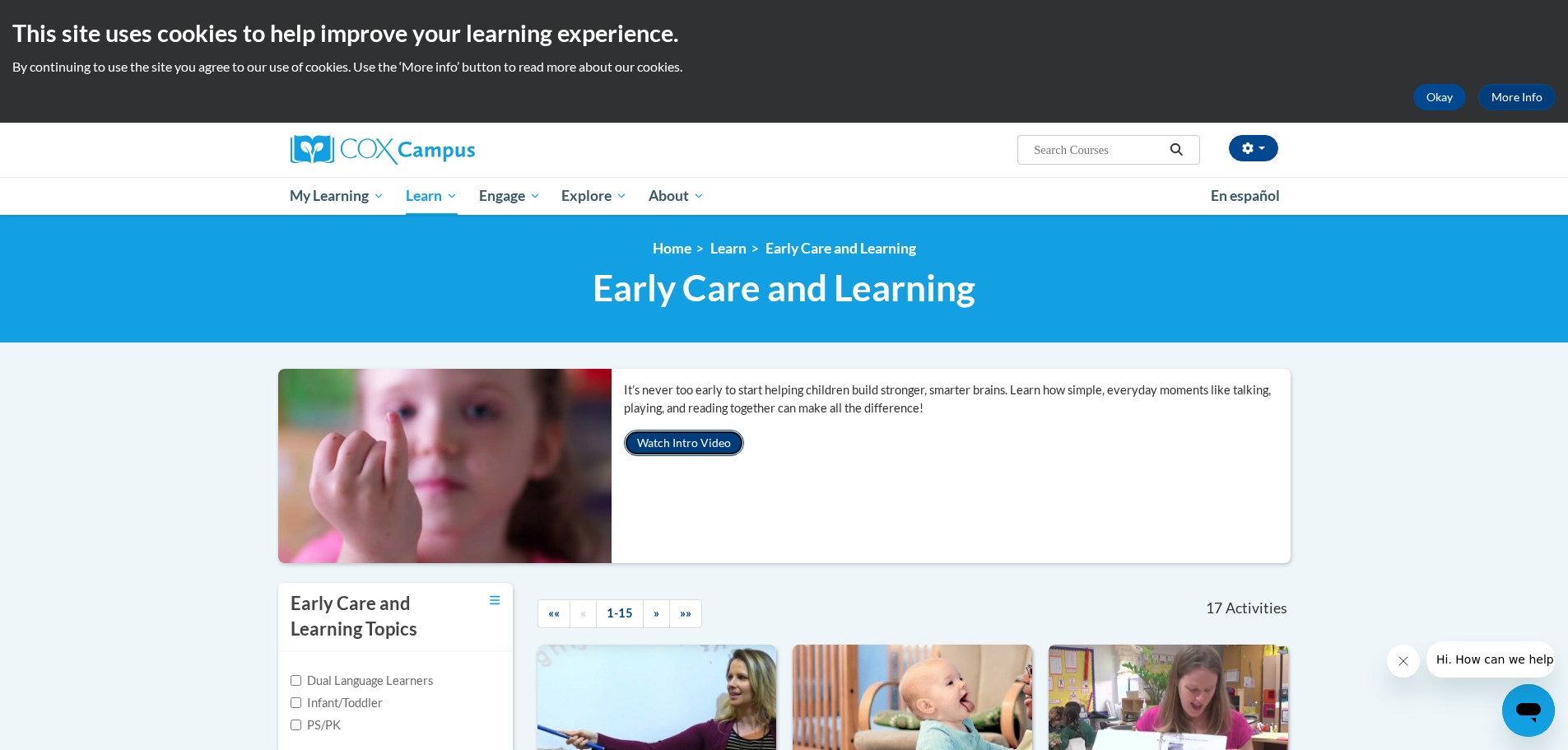
click at [702, 442] on button "Watch Intro Video" at bounding box center [684, 443] width 120 height 26
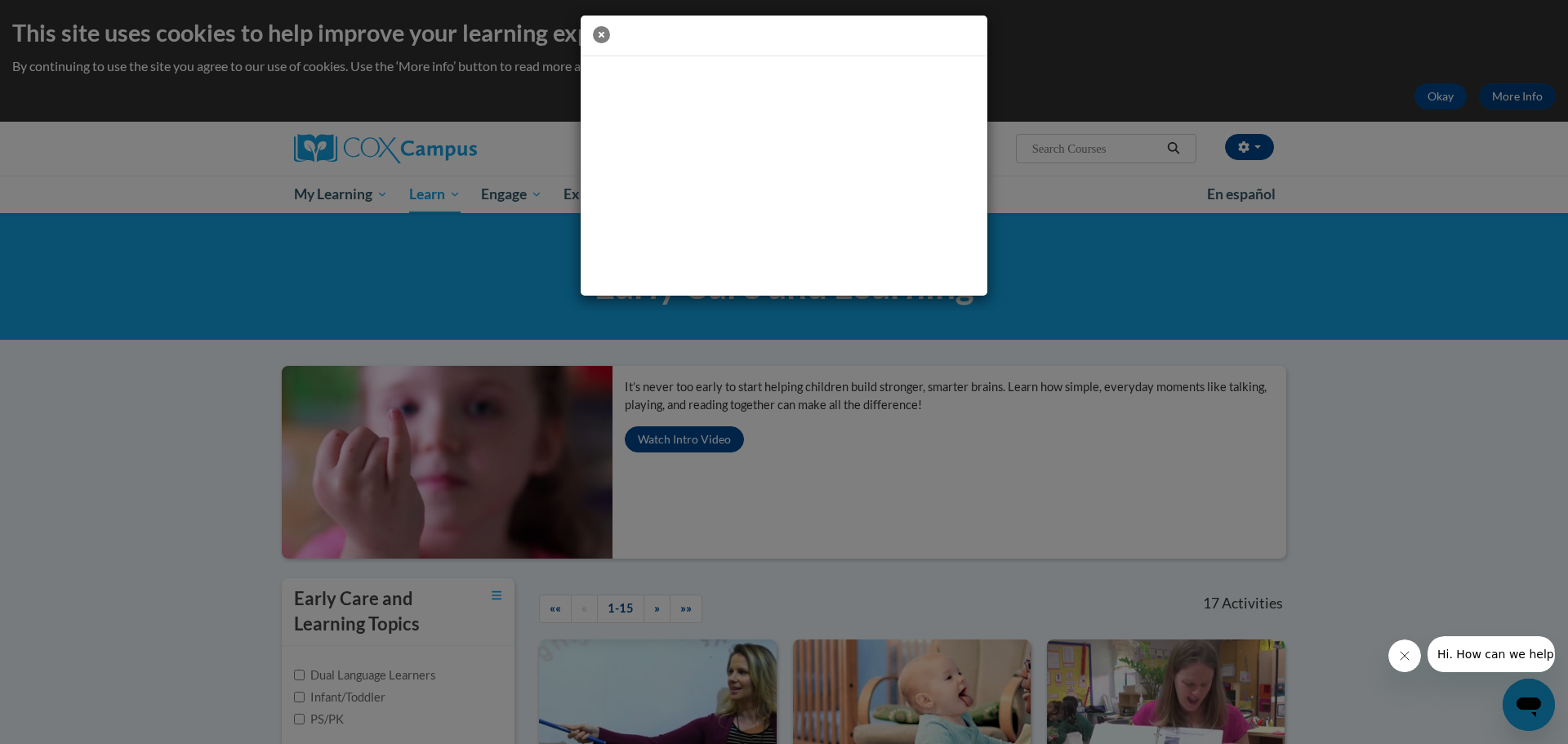
click at [594, 28] on icon "button" at bounding box center [602, 34] width 17 height 17
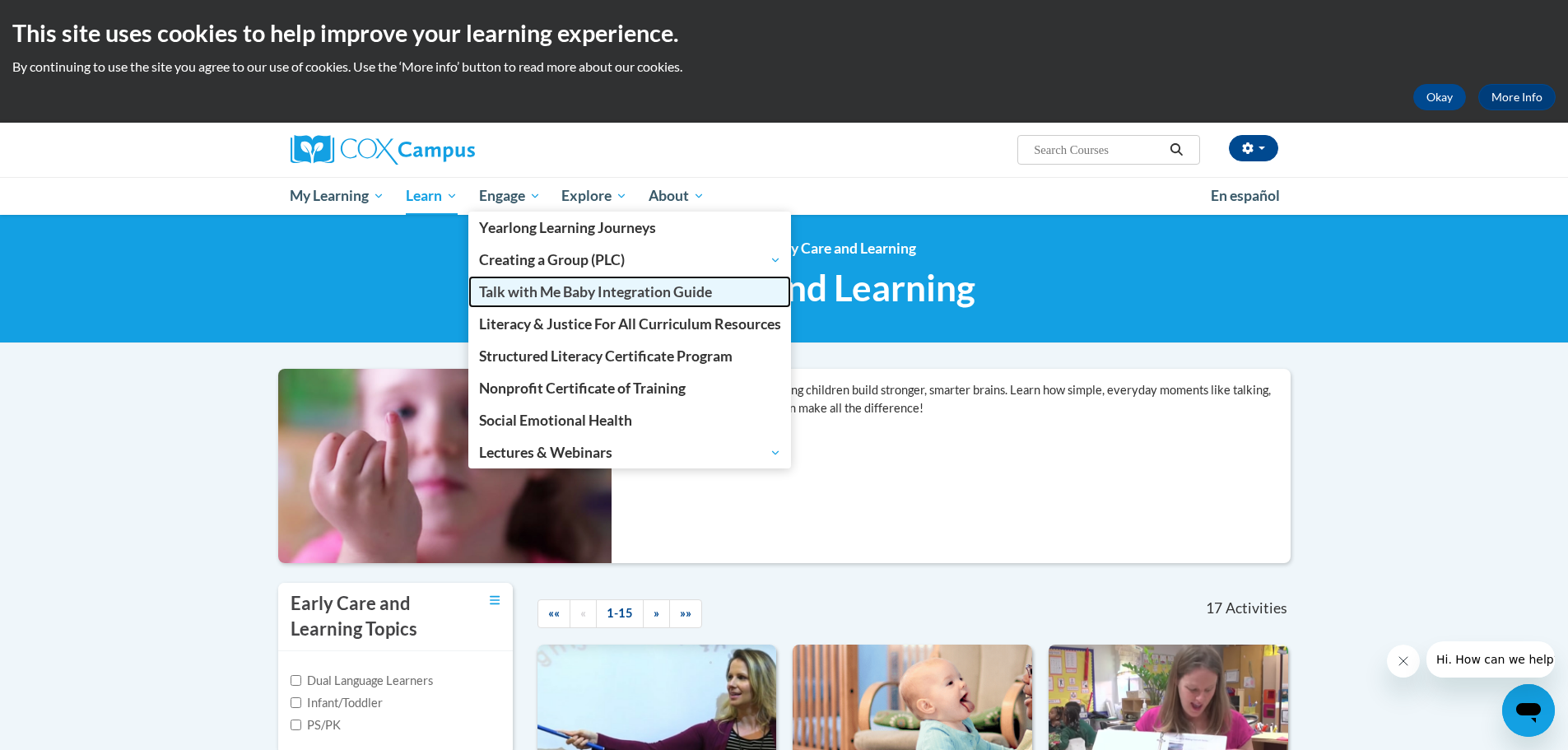
click at [634, 283] on span "Talk with Me Baby Integration Guide" at bounding box center [595, 292] width 233 height 17
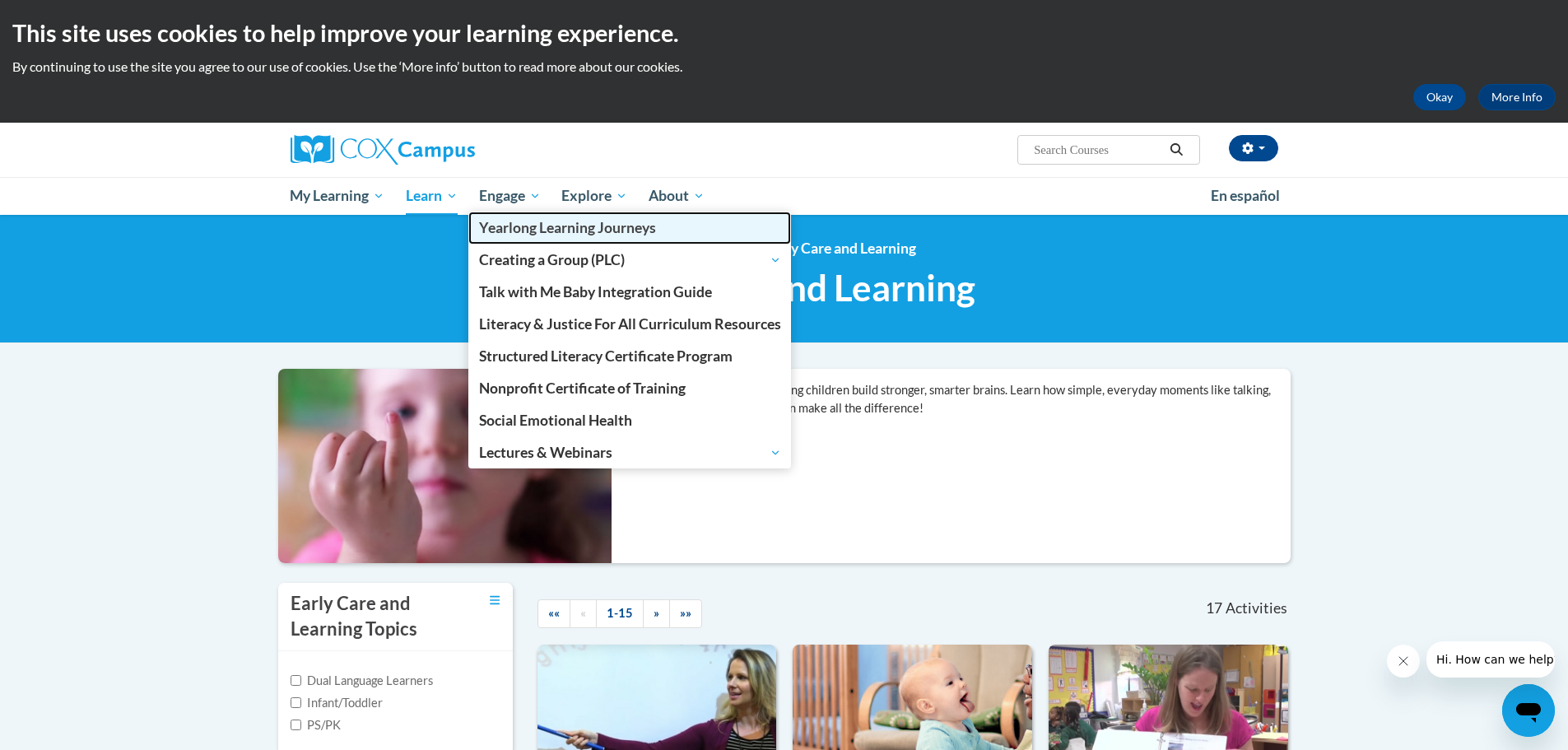
click at [594, 233] on span "Yearlong Learning Journeys" at bounding box center [567, 227] width 177 height 17
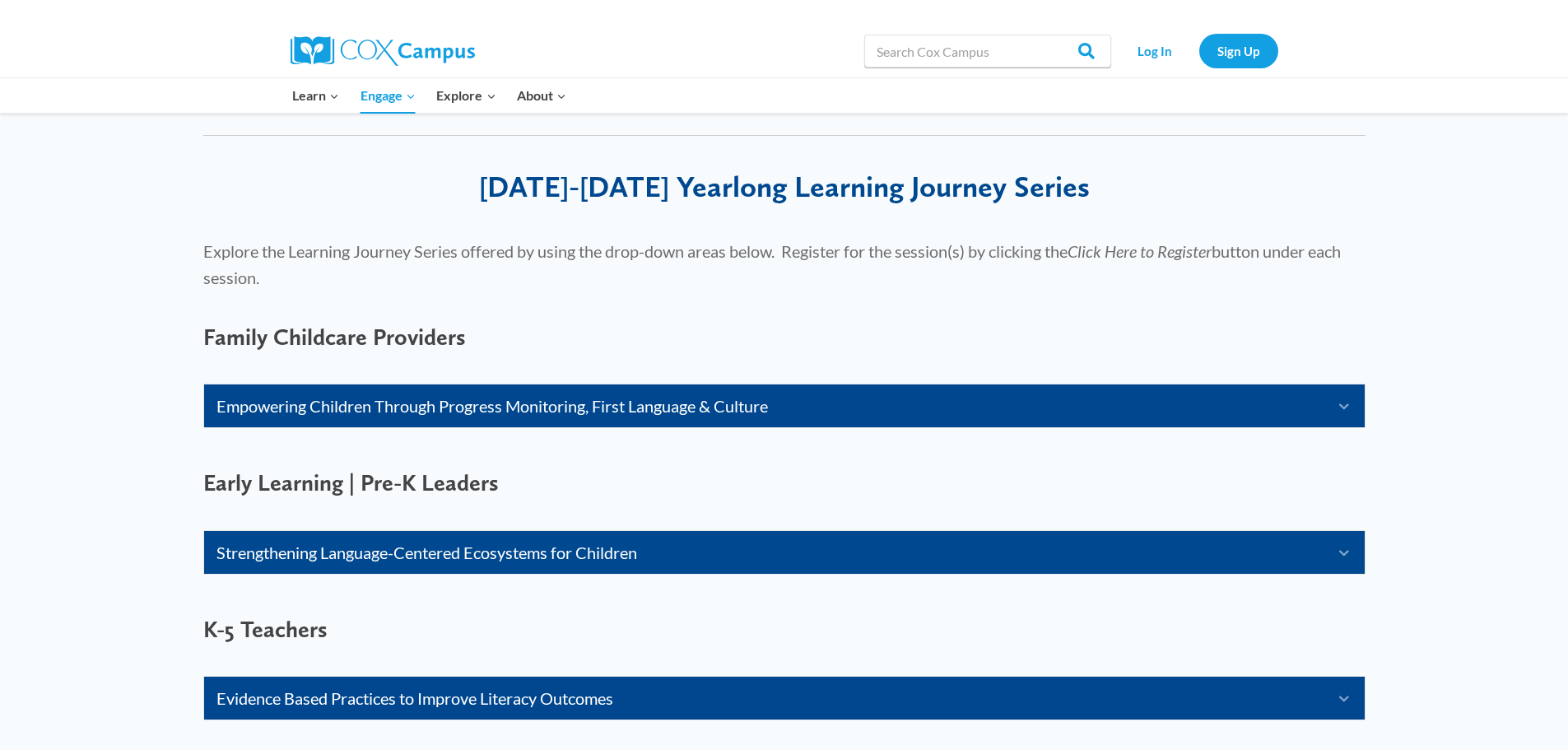
scroll to position [905, 0]
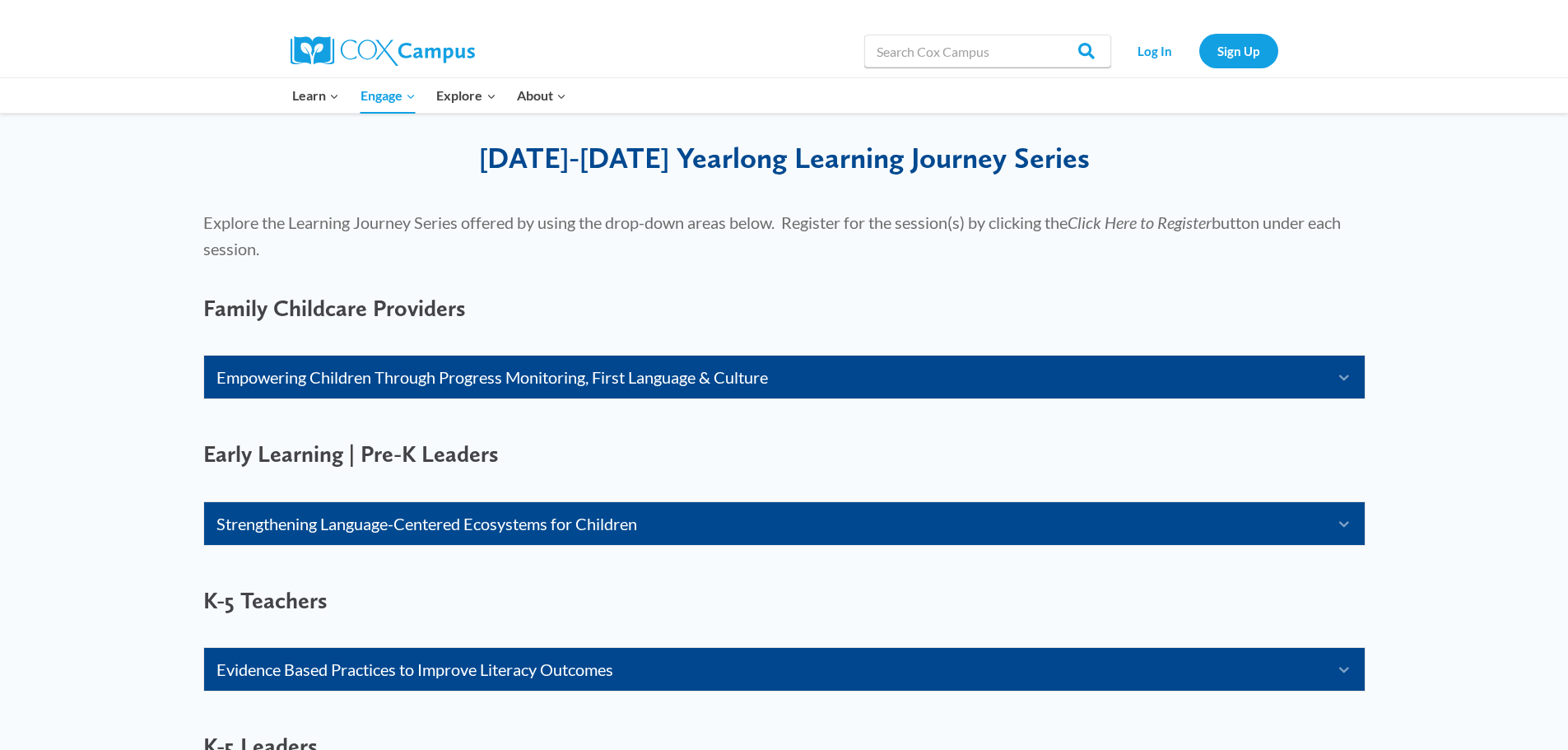
click at [725, 377] on link "Empowering Children Through Progress Monitoring, First Language & Culture" at bounding box center [764, 377] width 1095 height 26
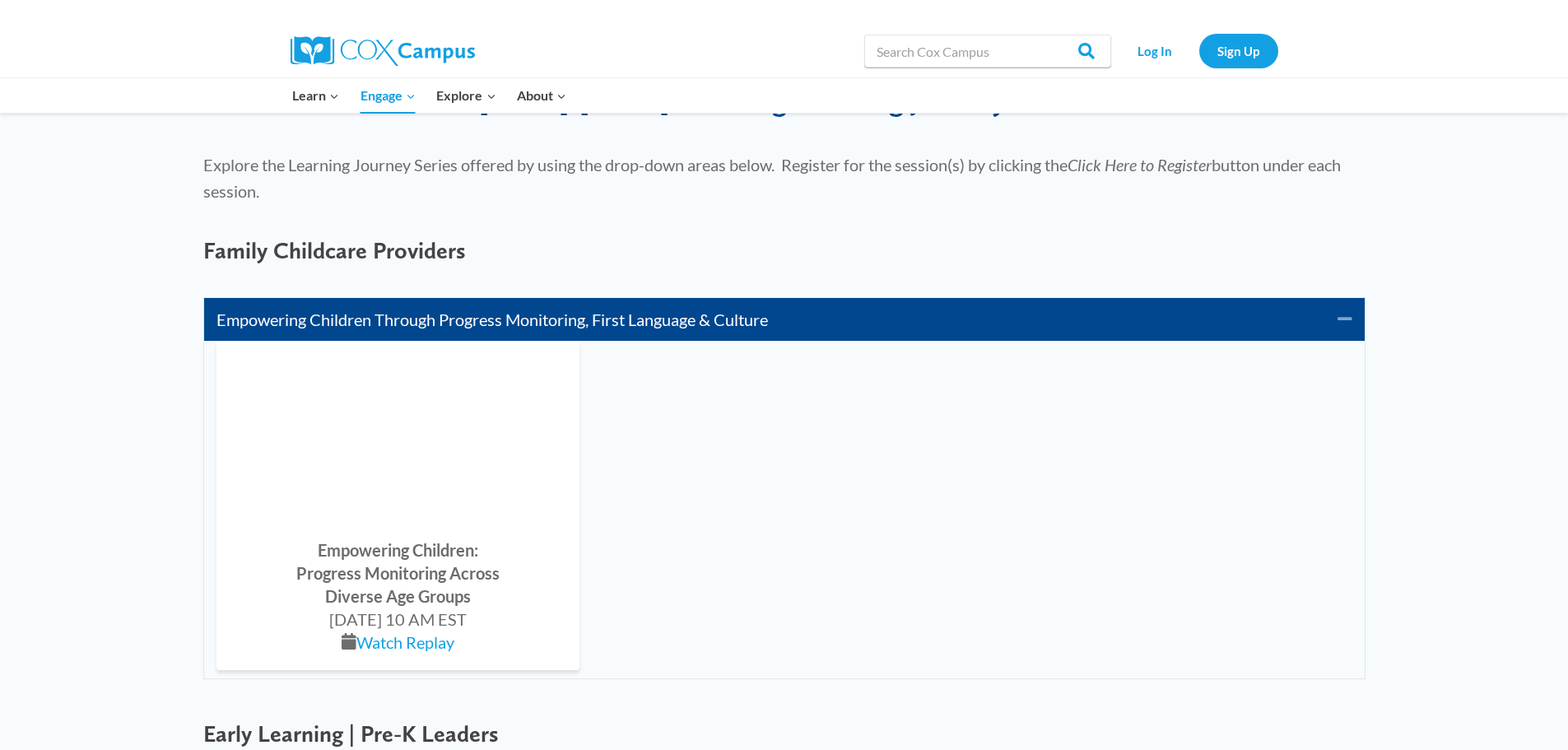
scroll to position [1070, 0]
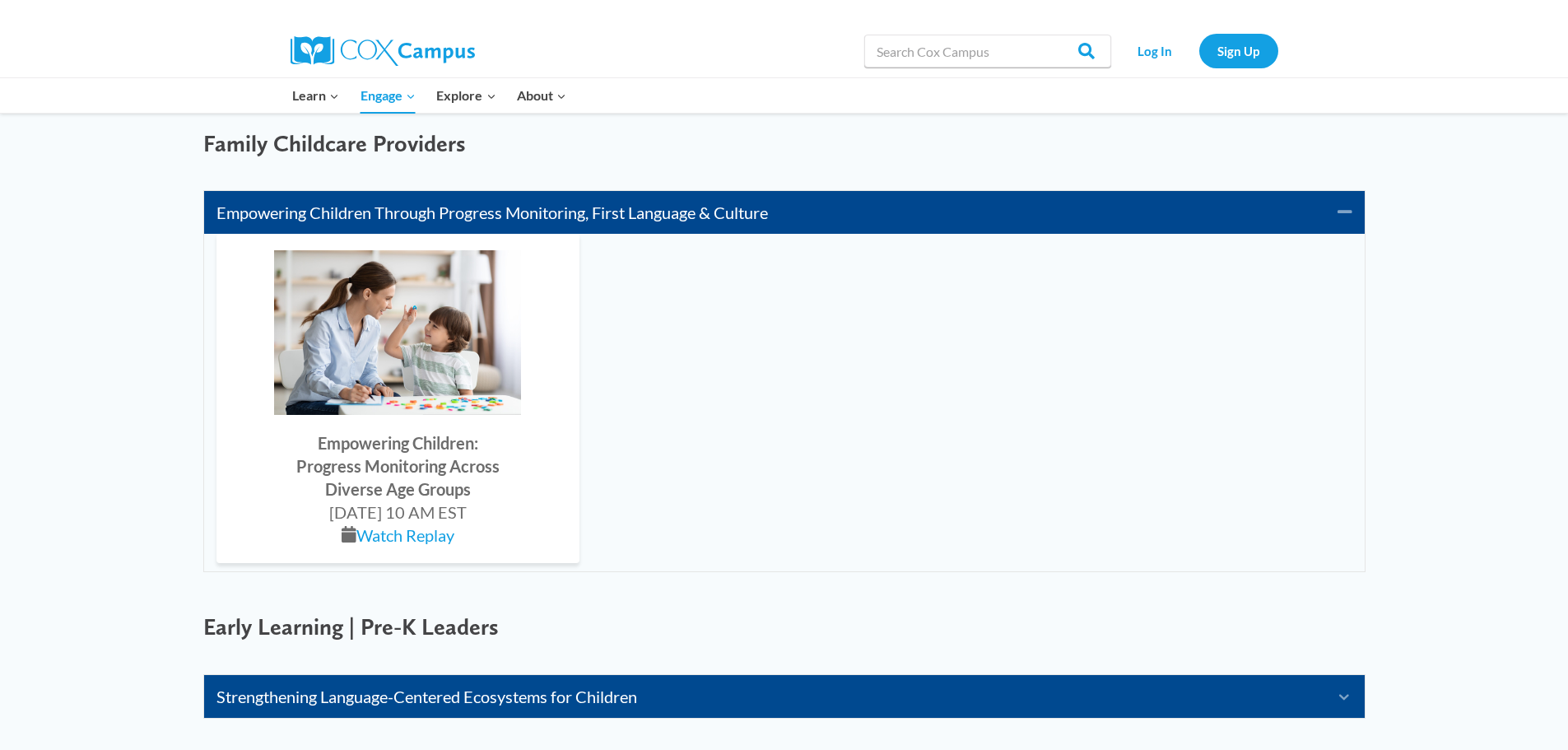
click at [498, 206] on link "Empowering Children Through Progress Monitoring, First Language & Culture" at bounding box center [764, 213] width 1096 height 26
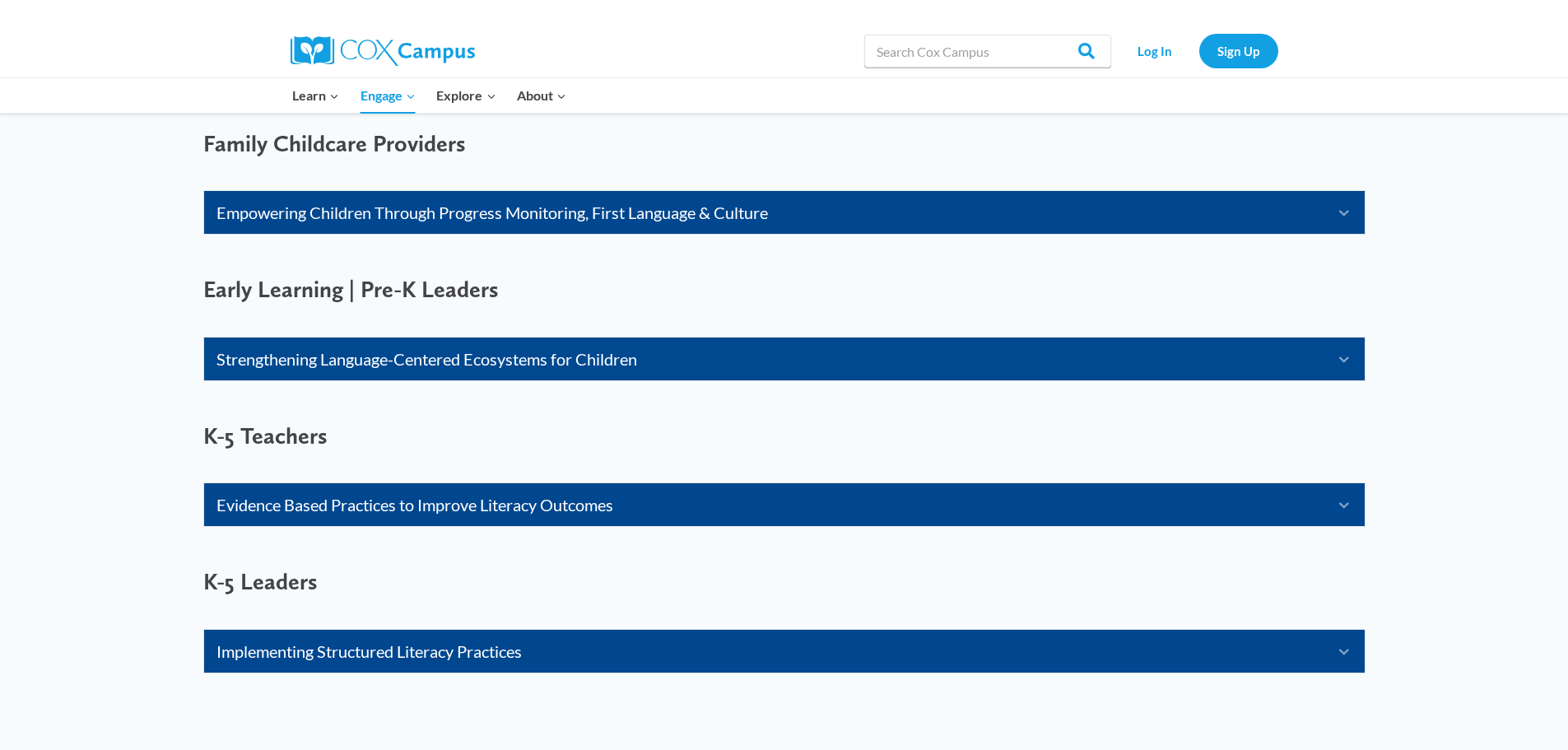
click at [494, 348] on link "Strengthening Language-Centered Ecosystems for Children" at bounding box center [764, 359] width 1095 height 26
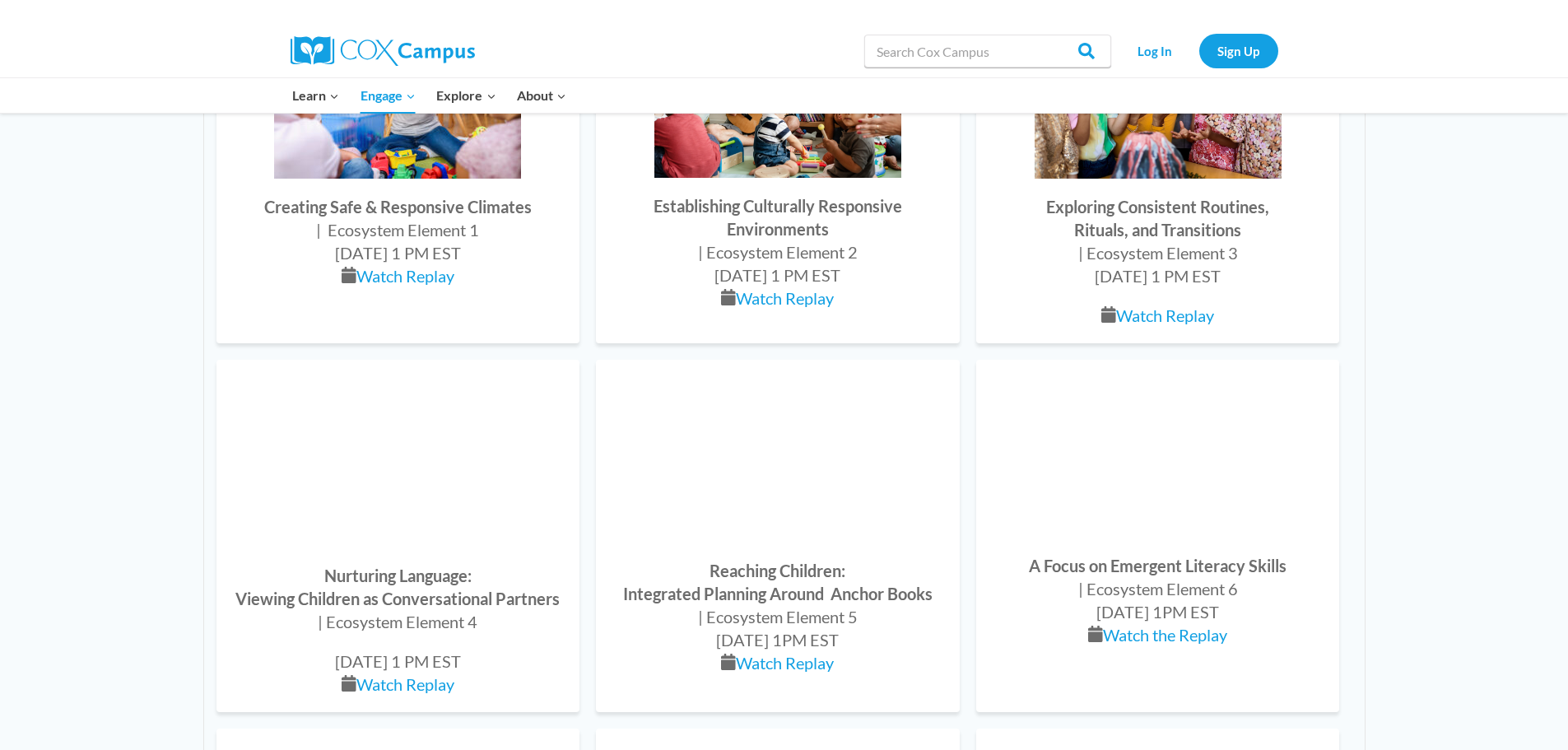
scroll to position [1482, 0]
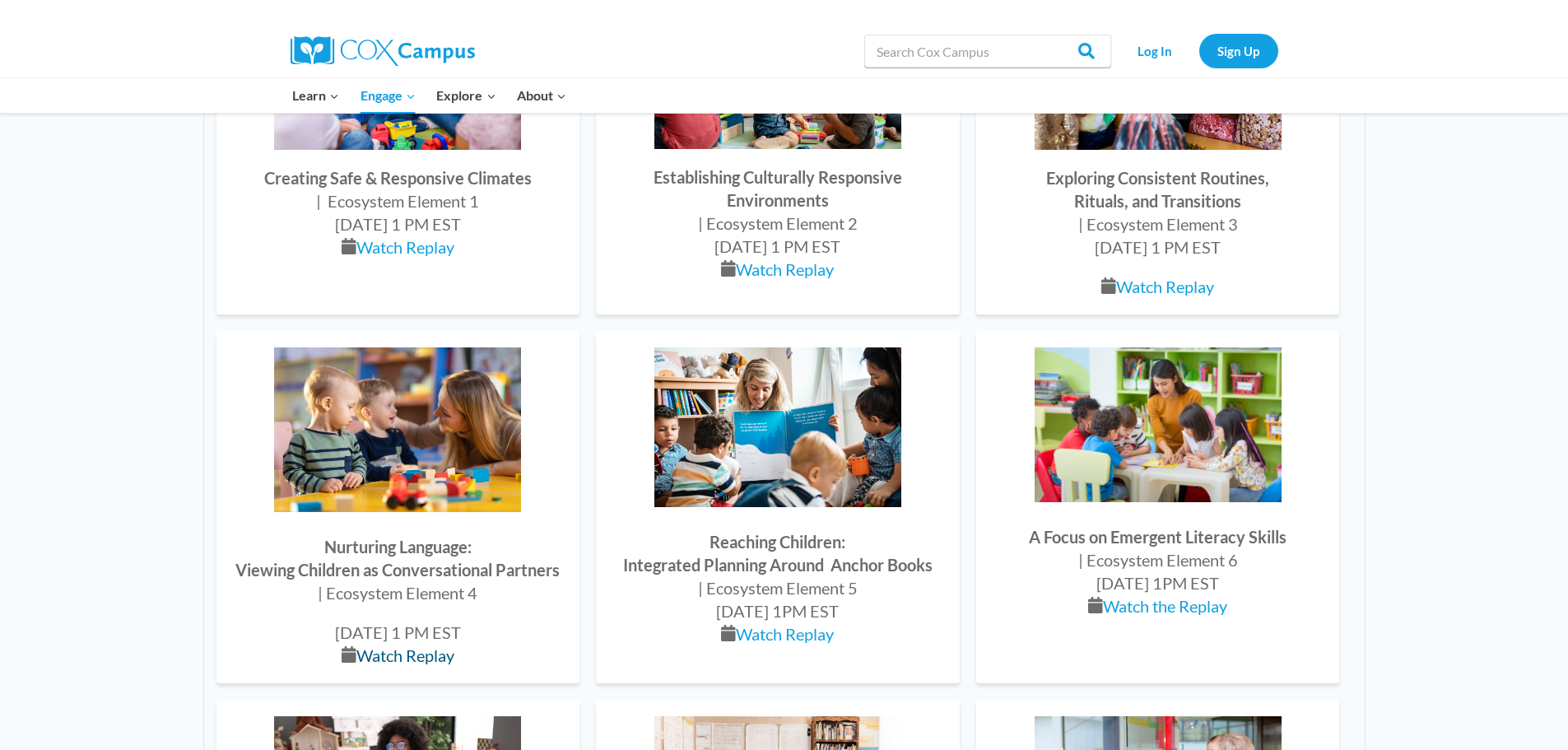
click at [420, 654] on link "Watch Replay" at bounding box center [405, 655] width 98 height 20
